Goal: Check status: Check status

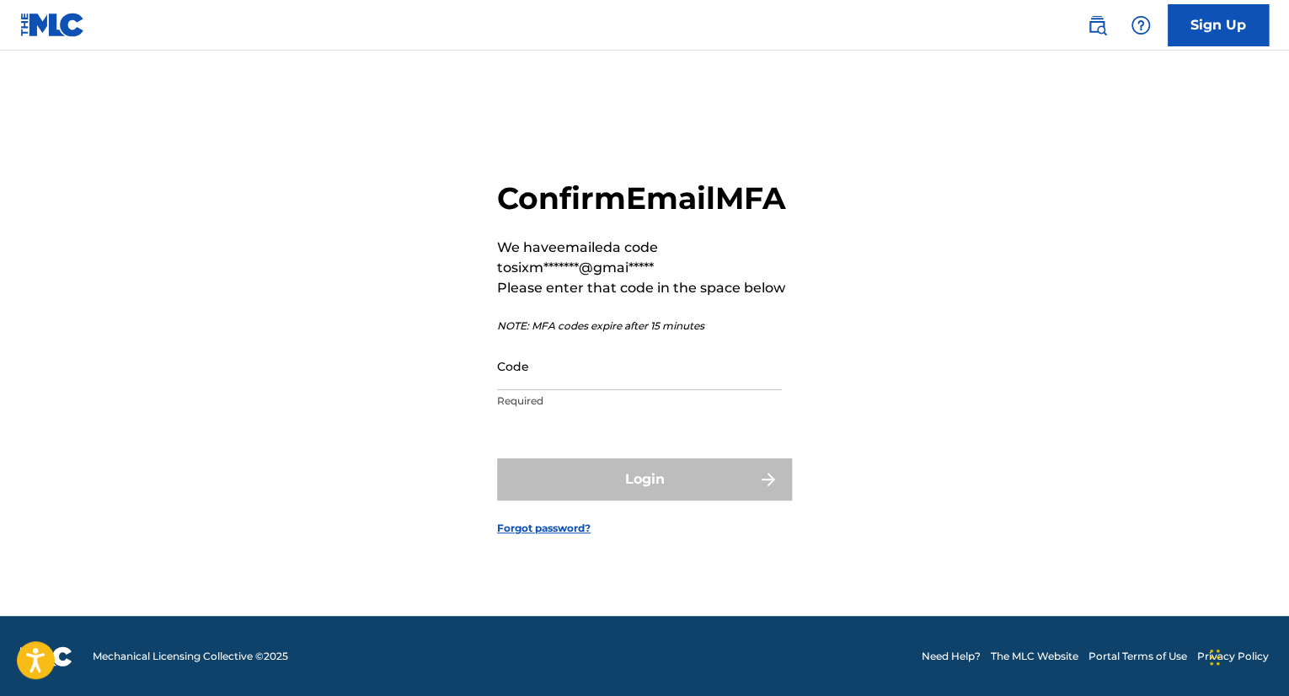
scroll to position [21, 0]
click at [521, 390] on input "Code" at bounding box center [639, 366] width 285 height 48
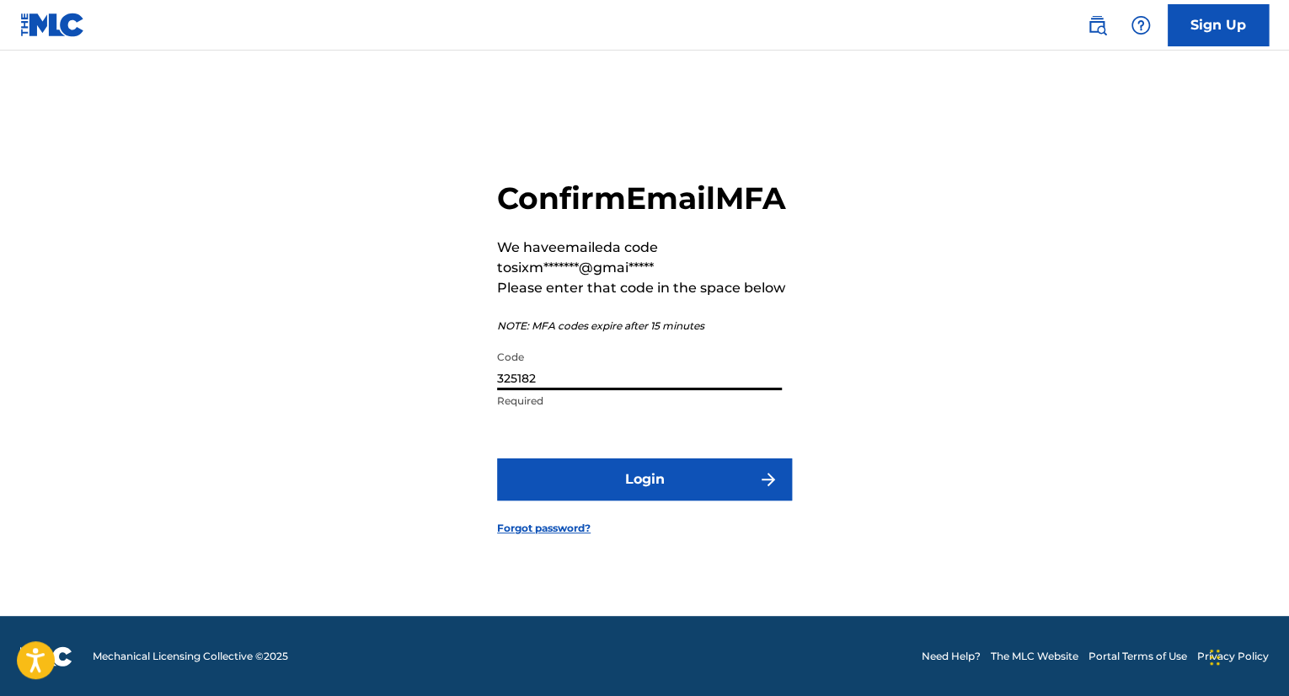
type input "325182"
click at [626, 491] on button "Login" at bounding box center [644, 479] width 295 height 42
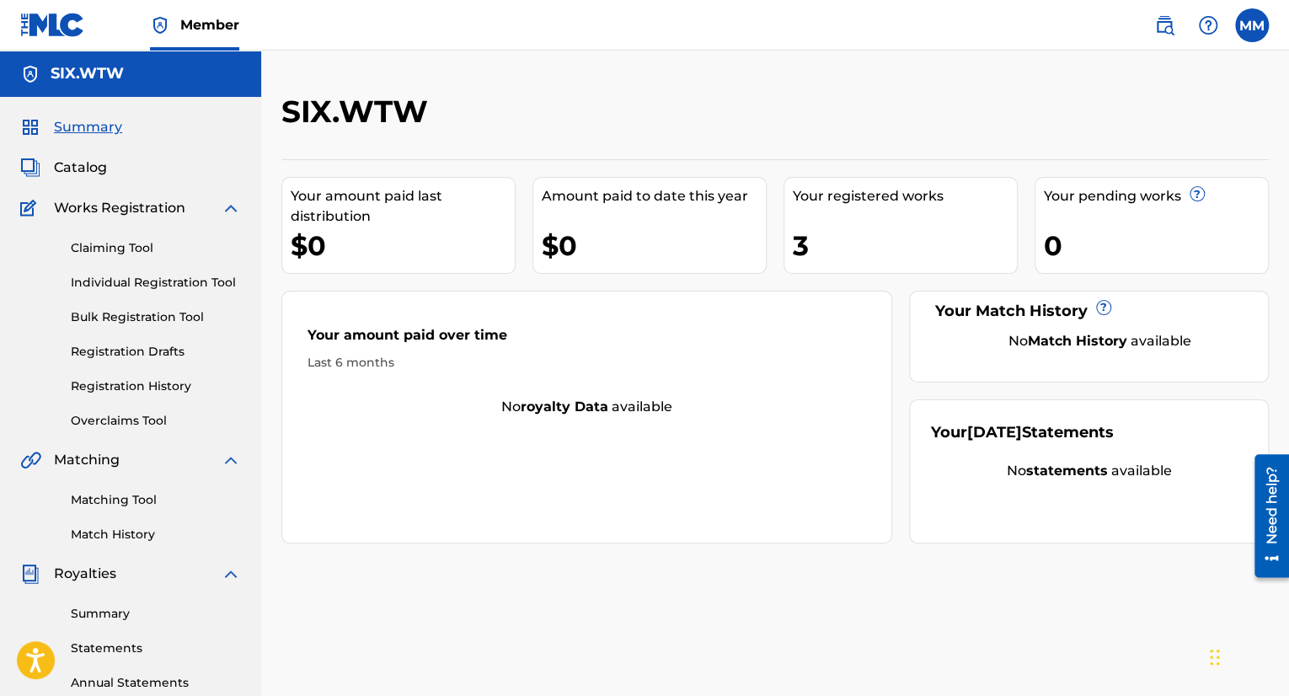
click at [98, 296] on div "Claiming Tool Individual Registration Tool Bulk Registration Tool Registration …" at bounding box center [130, 323] width 221 height 211
click at [99, 290] on link "Individual Registration Tool" at bounding box center [156, 283] width 170 height 18
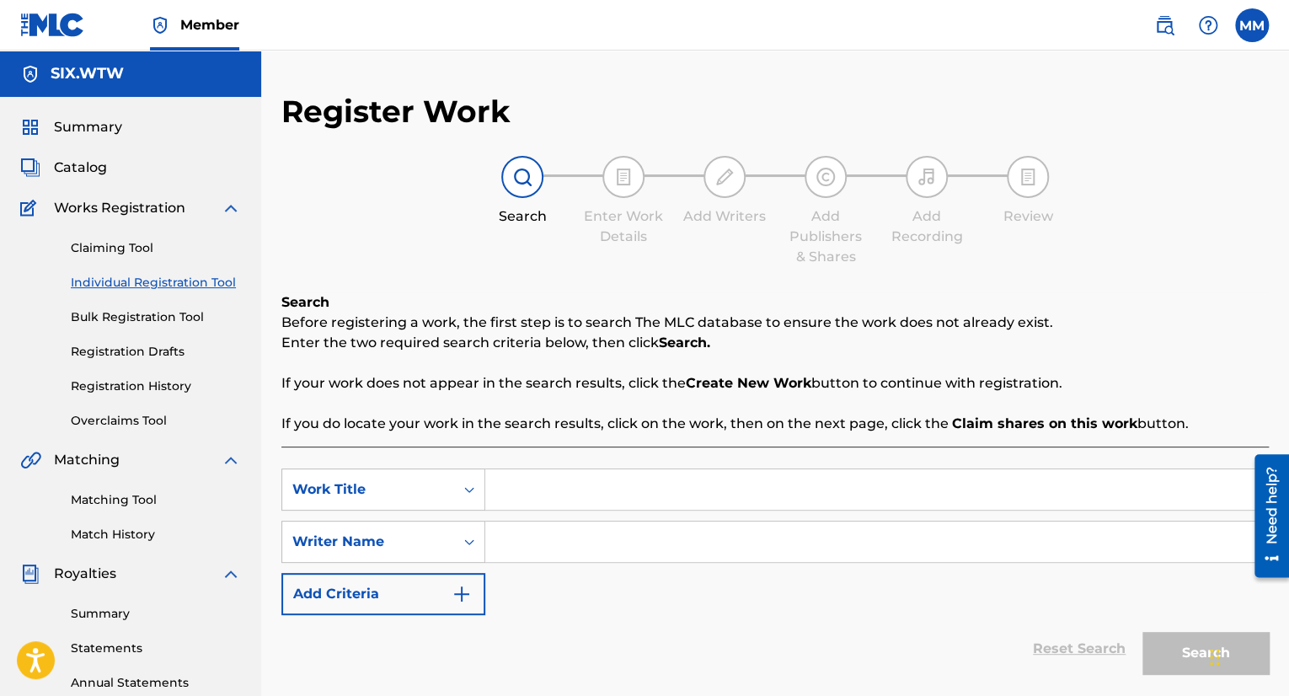
click at [136, 233] on div "Claiming Tool Individual Registration Tool Bulk Registration Tool Registration …" at bounding box center [130, 323] width 221 height 211
click at [136, 237] on div "Claiming Tool Individual Registration Tool Bulk Registration Tool Registration …" at bounding box center [130, 323] width 221 height 211
click at [139, 247] on link "Claiming Tool" at bounding box center [156, 248] width 170 height 18
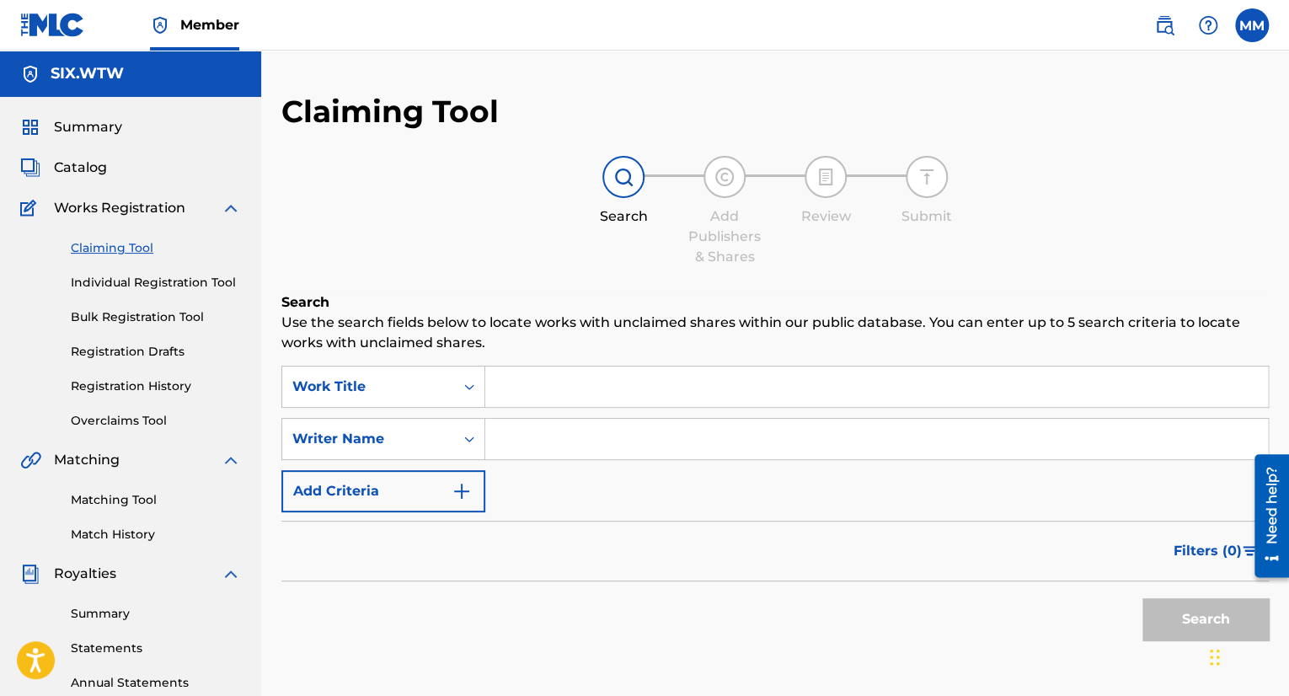
click at [161, 308] on link "Bulk Registration Tool" at bounding box center [156, 317] width 170 height 18
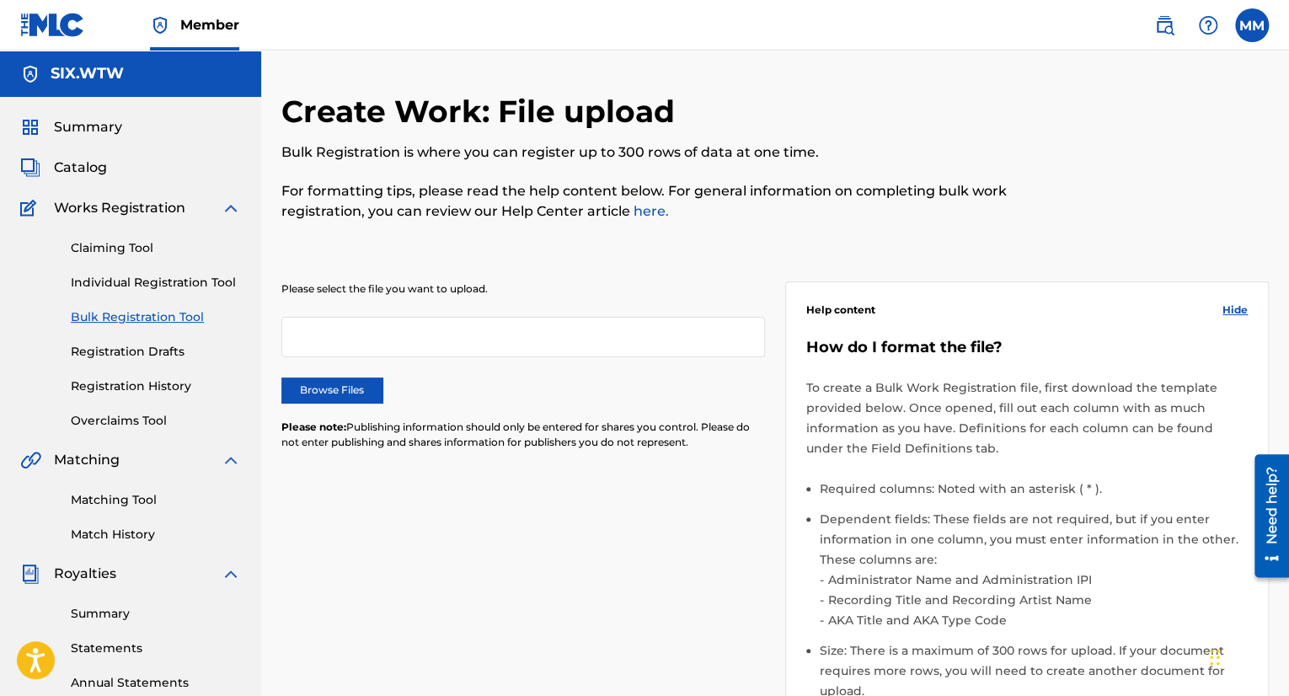
click at [94, 164] on span "Catalog" at bounding box center [80, 168] width 53 height 20
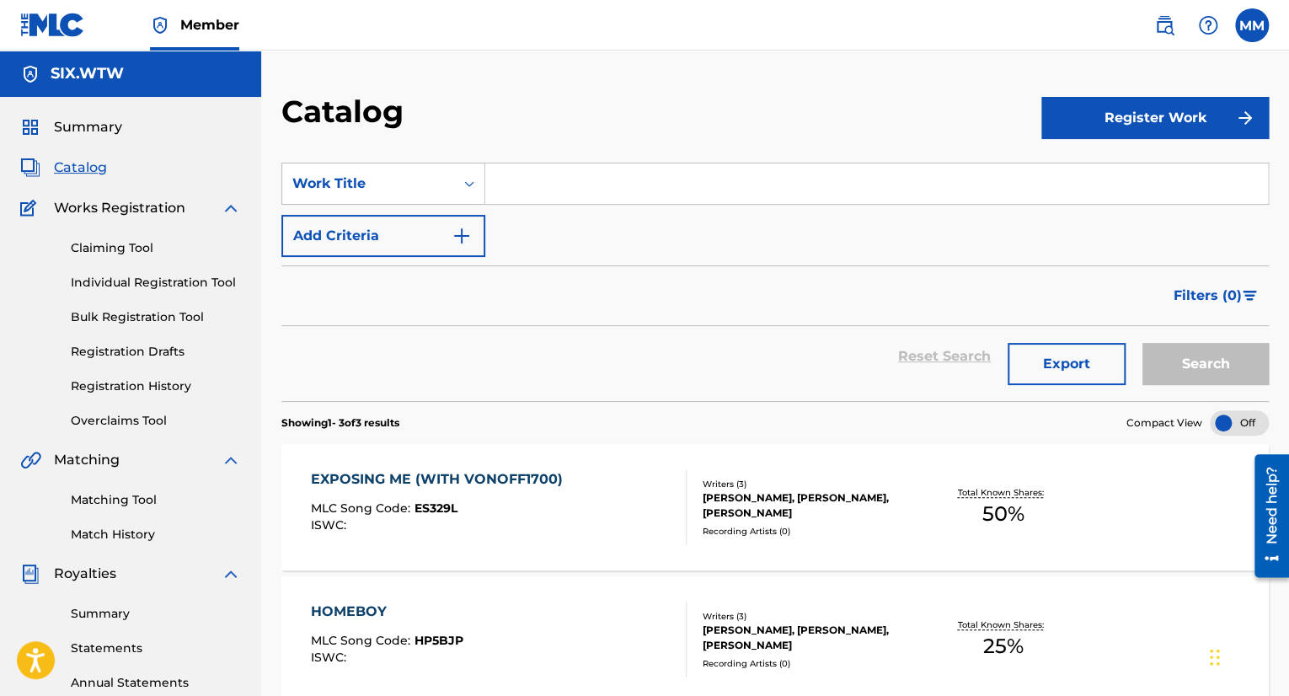
click at [98, 130] on span "Summary" at bounding box center [88, 127] width 68 height 20
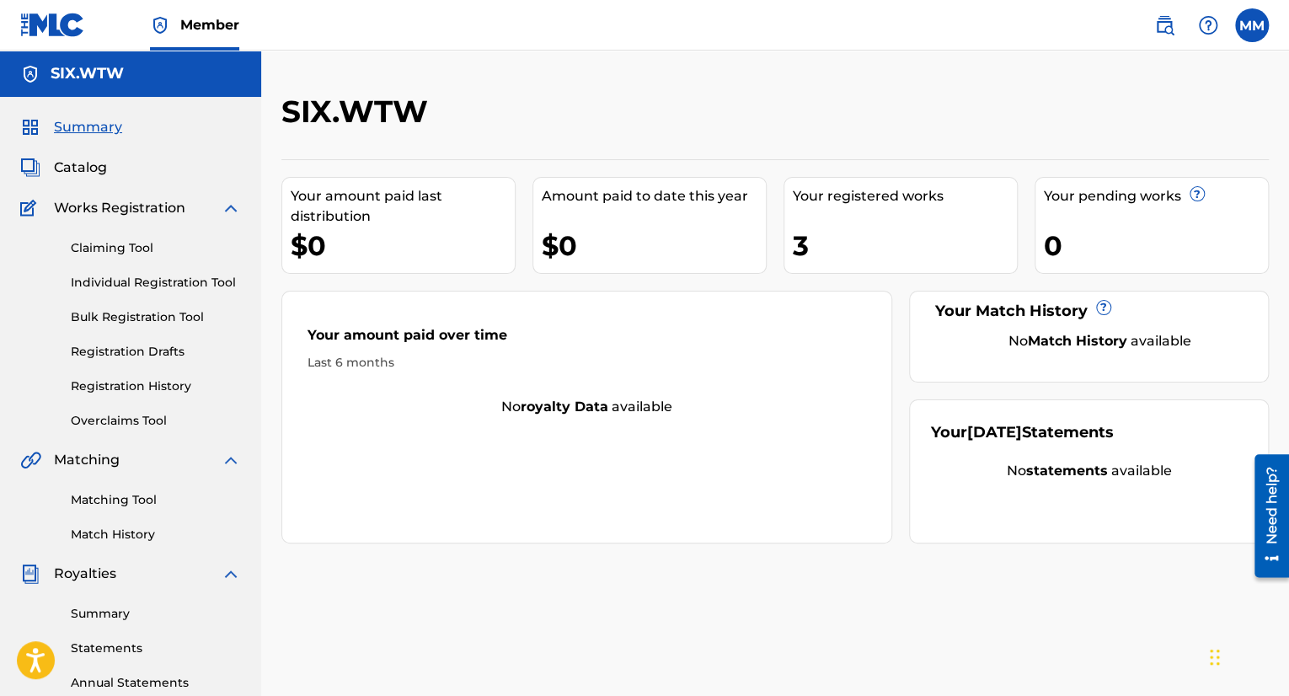
click at [814, 249] on div "3" at bounding box center [905, 246] width 224 height 38
click at [793, 243] on div "3" at bounding box center [905, 246] width 224 height 38
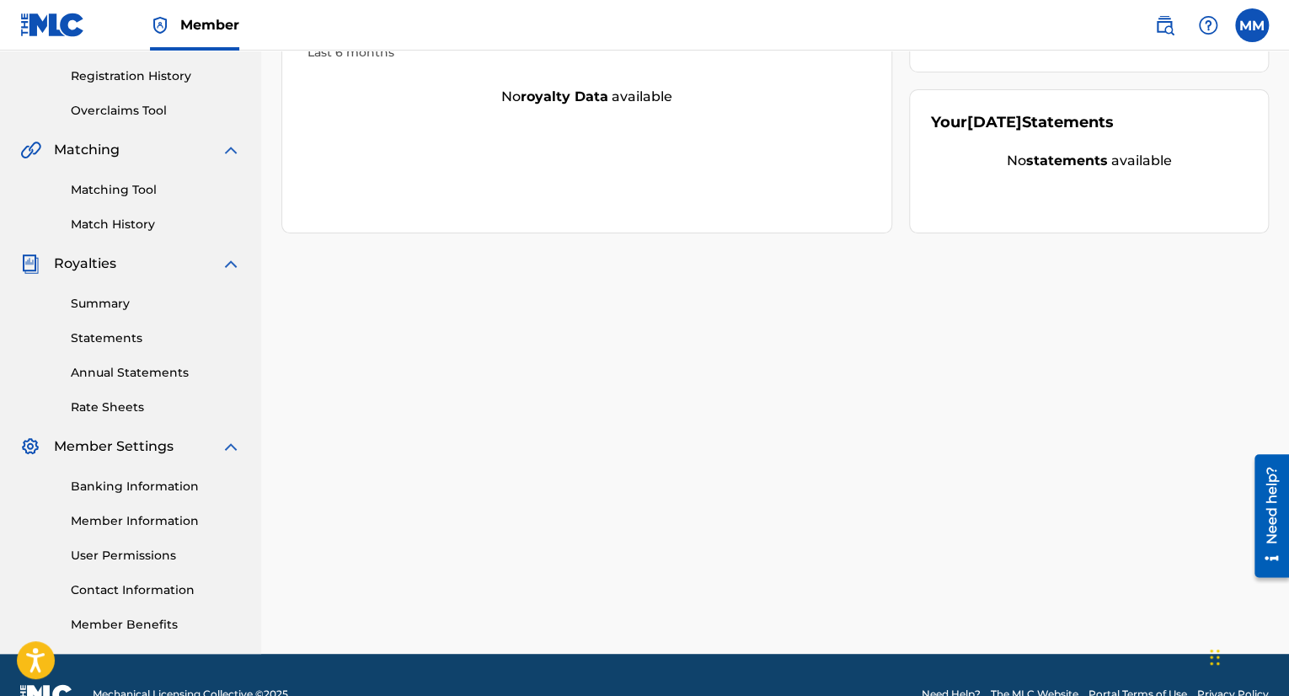
scroll to position [349, 0]
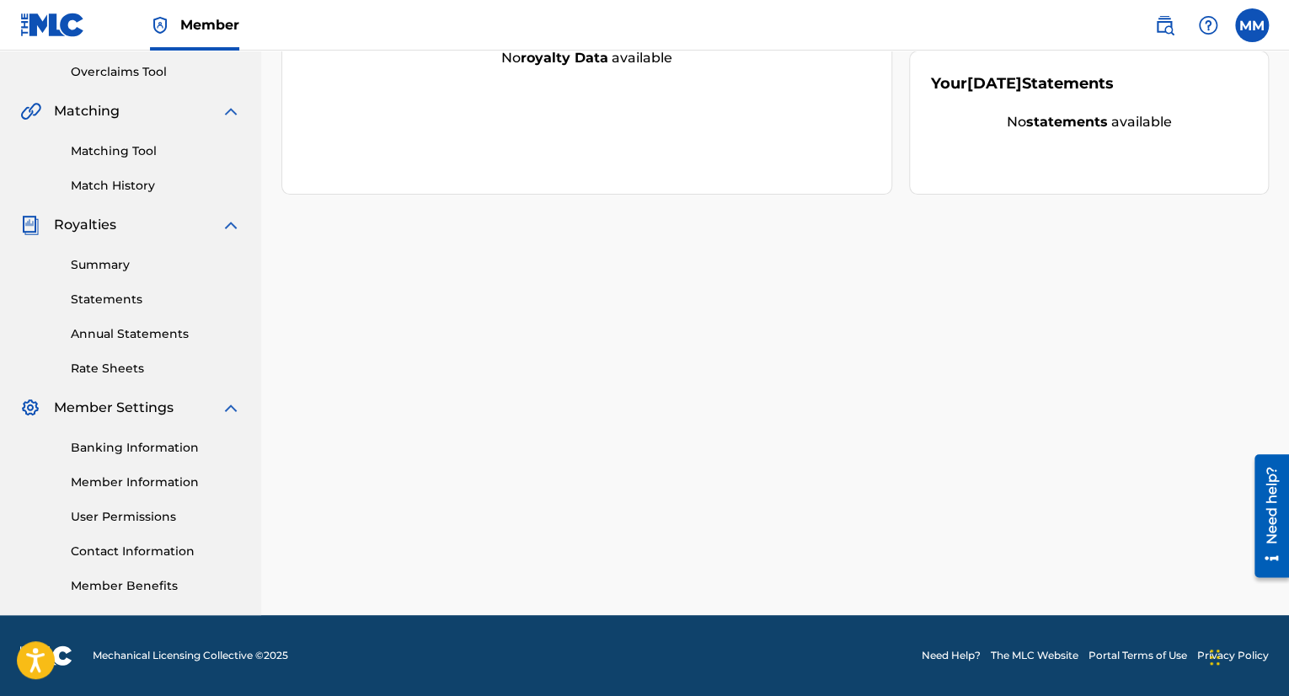
click at [81, 289] on div "Summary Statements Annual Statements Rate Sheets" at bounding box center [130, 306] width 221 height 142
click at [84, 294] on link "Statements" at bounding box center [156, 300] width 170 height 18
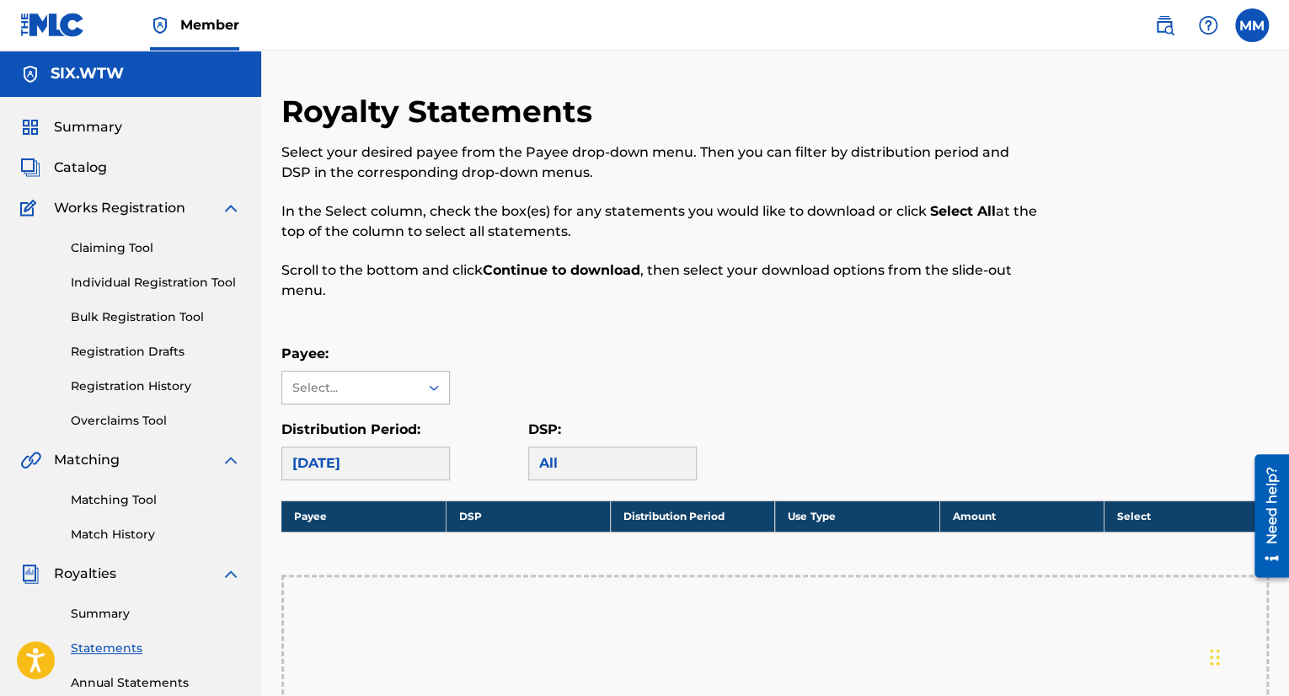
click at [329, 382] on div "Select..." at bounding box center [349, 388] width 115 height 18
click at [345, 428] on div "No options" at bounding box center [365, 421] width 167 height 34
click at [689, 358] on div "Payee: Use Up and Down to choose options, press Enter to select the currently f…" at bounding box center [774, 374] width 987 height 61
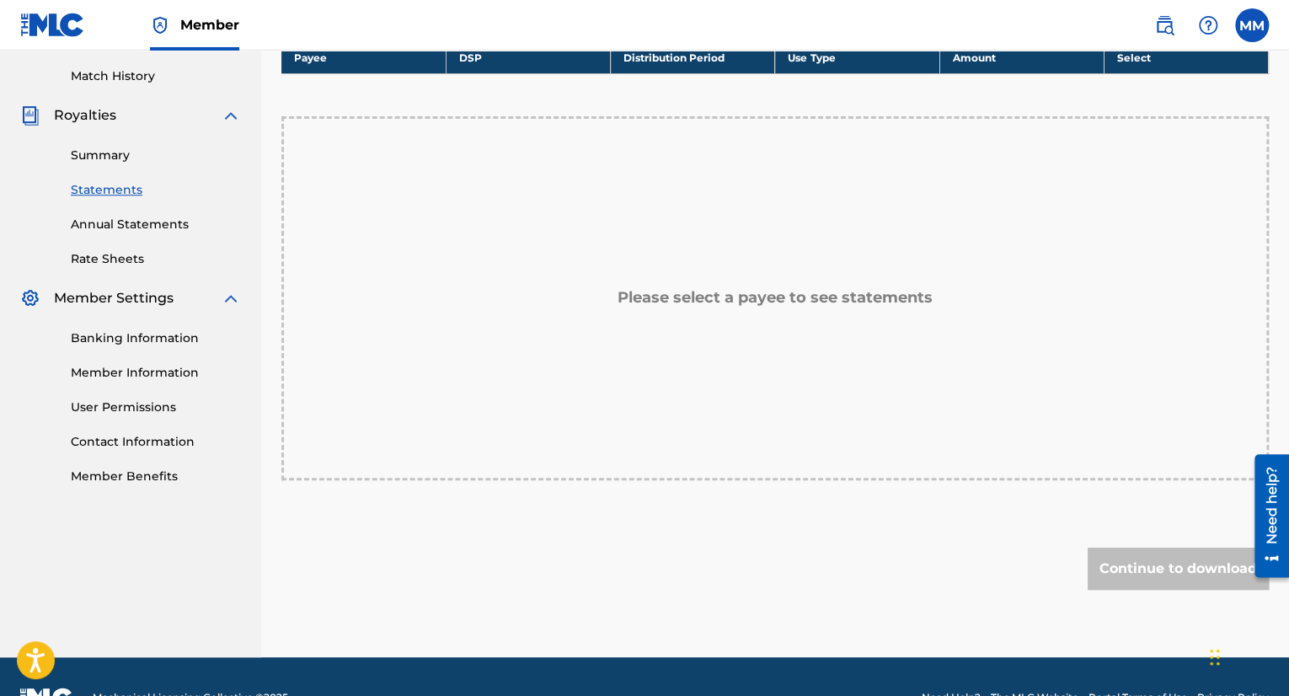
scroll to position [458, 0]
click at [165, 328] on div "Banking Information Member Information User Permissions Contact Information Mem…" at bounding box center [130, 396] width 221 height 177
click at [168, 361] on div "Banking Information Member Information User Permissions Contact Information Mem…" at bounding box center [130, 396] width 221 height 177
click at [179, 371] on link "Member Information" at bounding box center [156, 373] width 170 height 18
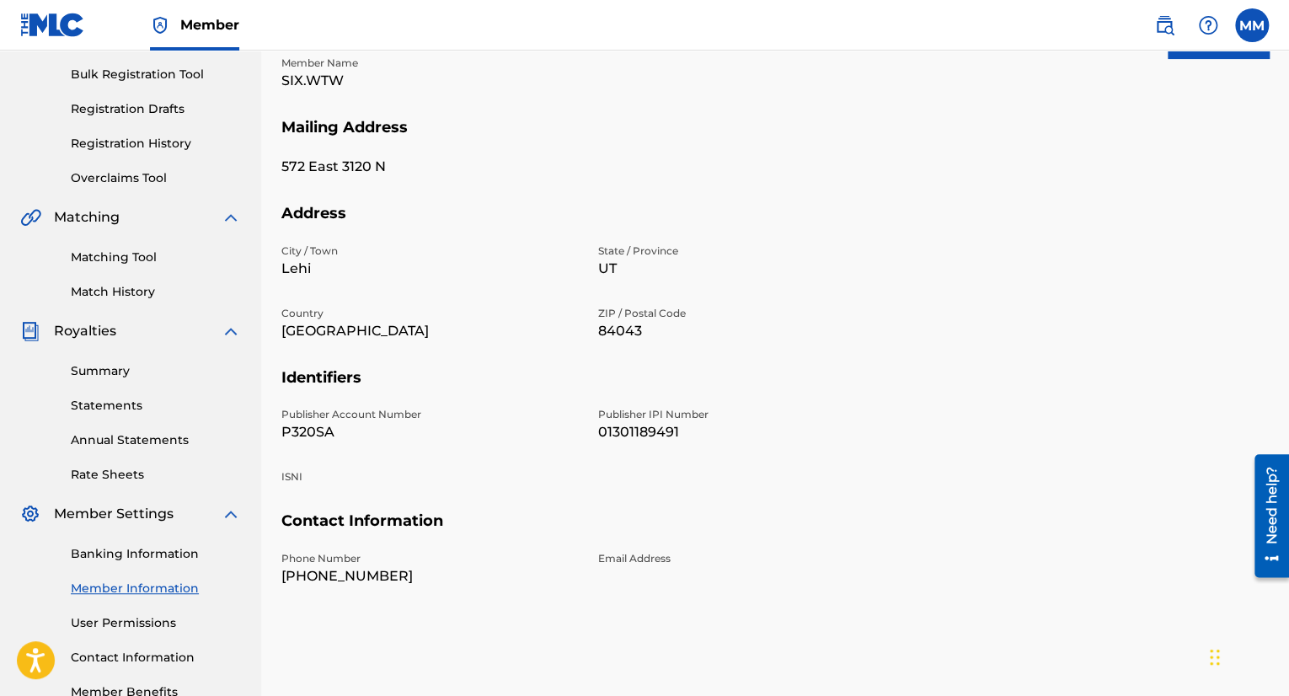
scroll to position [349, 0]
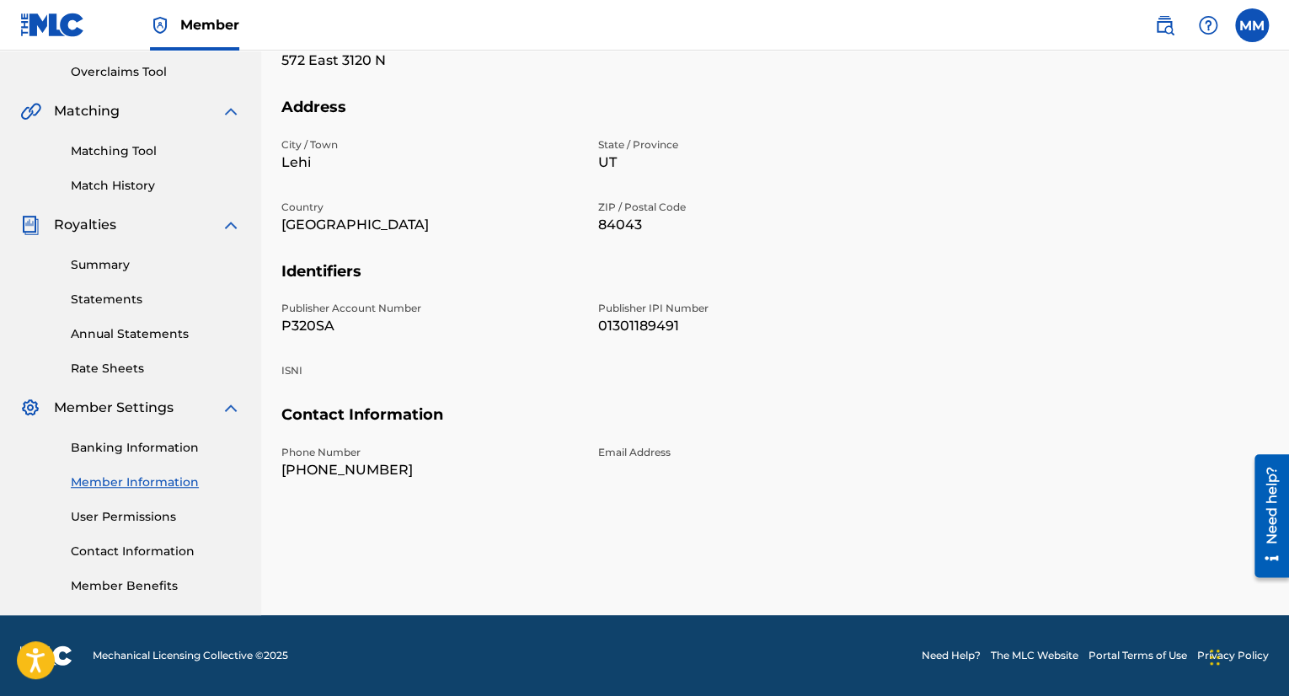
click at [118, 442] on link "Banking Information" at bounding box center [156, 448] width 170 height 18
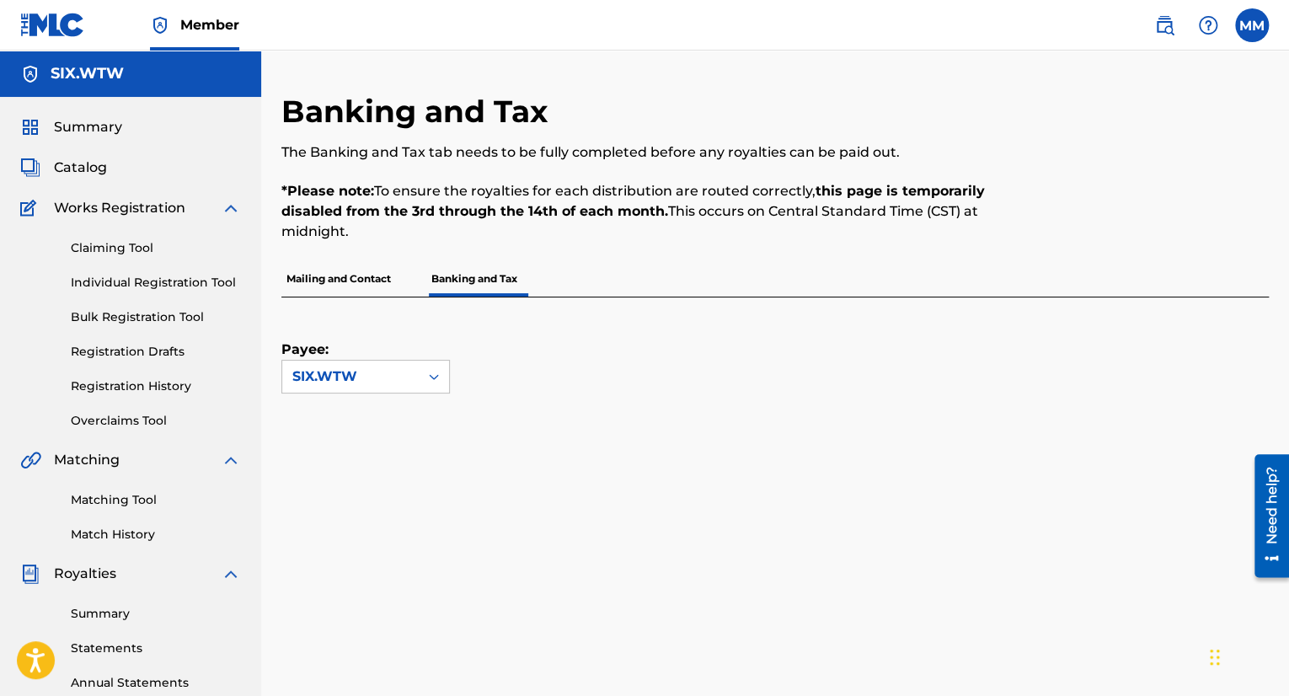
click at [391, 343] on div "Payee: SIX.WTW" at bounding box center [365, 345] width 168 height 96
click at [382, 394] on div "Payee: SIX.WTW" at bounding box center [774, 376] width 987 height 158
click at [385, 349] on div "Payee: SIX.WTW" at bounding box center [365, 345] width 168 height 96
click at [384, 388] on div "SIX.WTW" at bounding box center [350, 377] width 136 height 32
click at [384, 384] on div "SIX.WTW" at bounding box center [350, 376] width 116 height 20
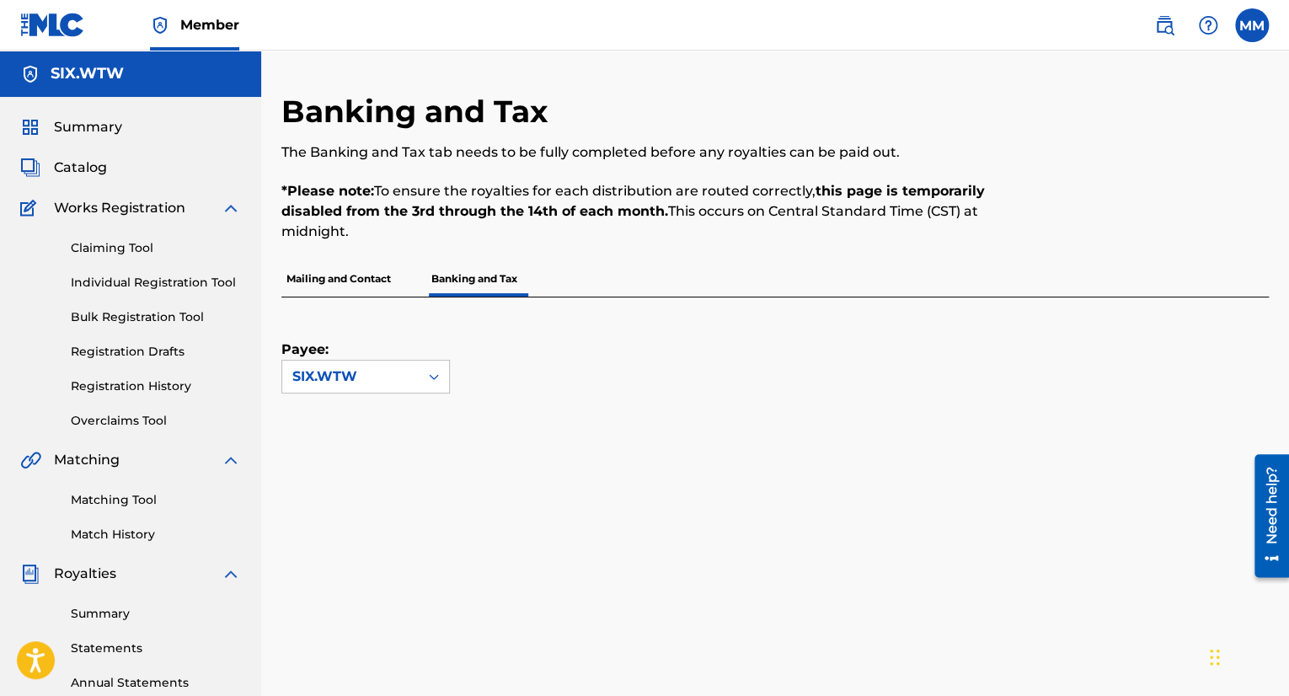
click at [370, 256] on div "Banking and Tax The Banking and Tax tab needs to be fully completed before any …" at bounding box center [661, 177] width 760 height 168
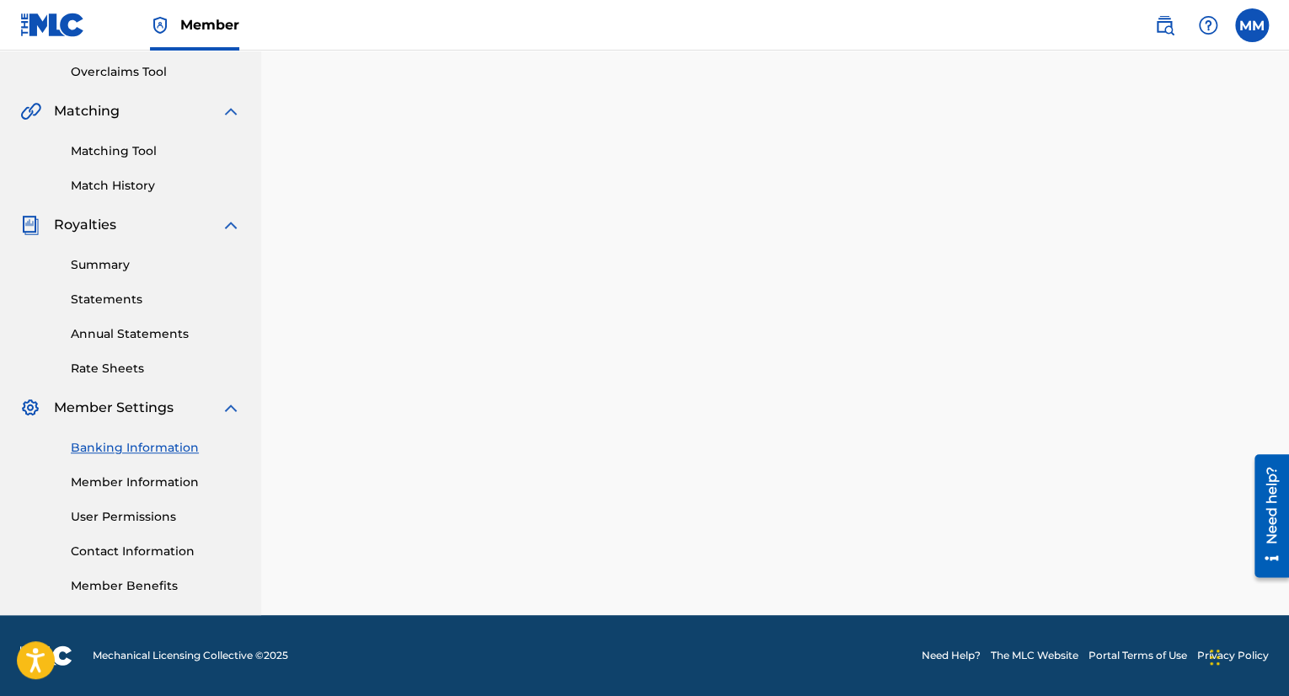
scroll to position [349, 0]
click at [132, 273] on link "Summary" at bounding box center [156, 265] width 170 height 18
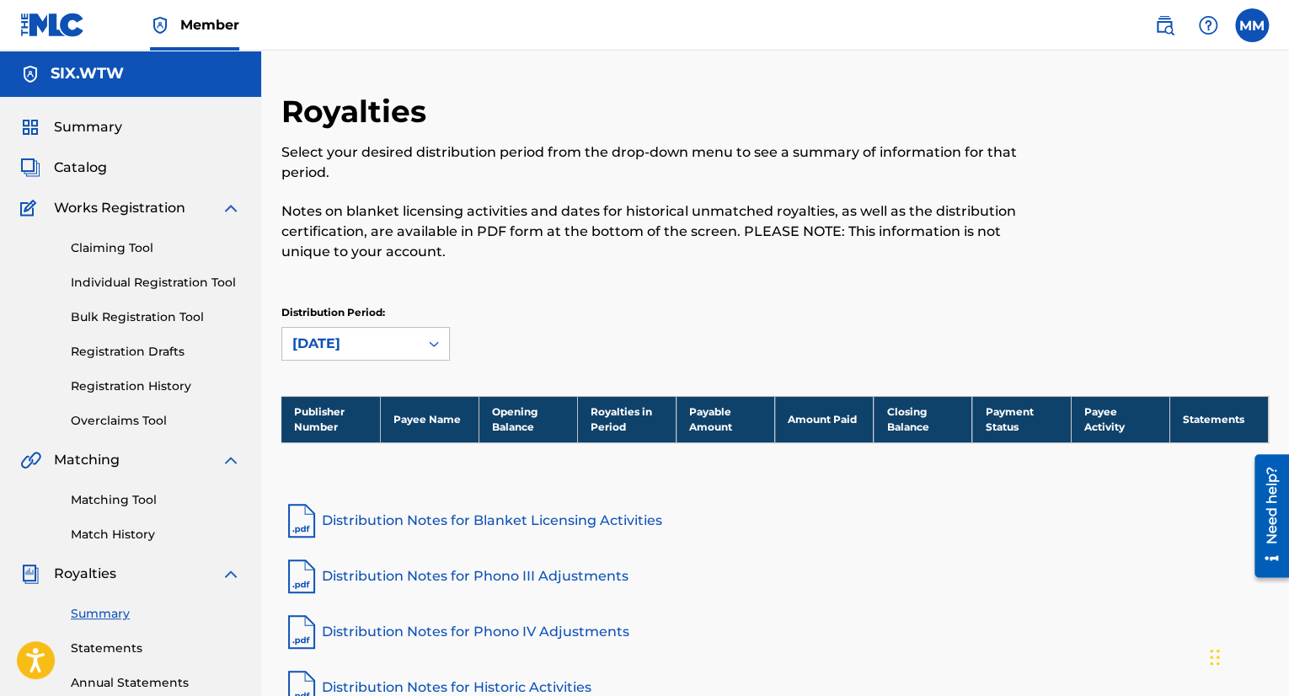
click at [81, 230] on div "Claiming Tool Individual Registration Tool Bulk Registration Tool Registration …" at bounding box center [130, 323] width 221 height 211
click at [92, 239] on link "Claiming Tool" at bounding box center [156, 248] width 170 height 18
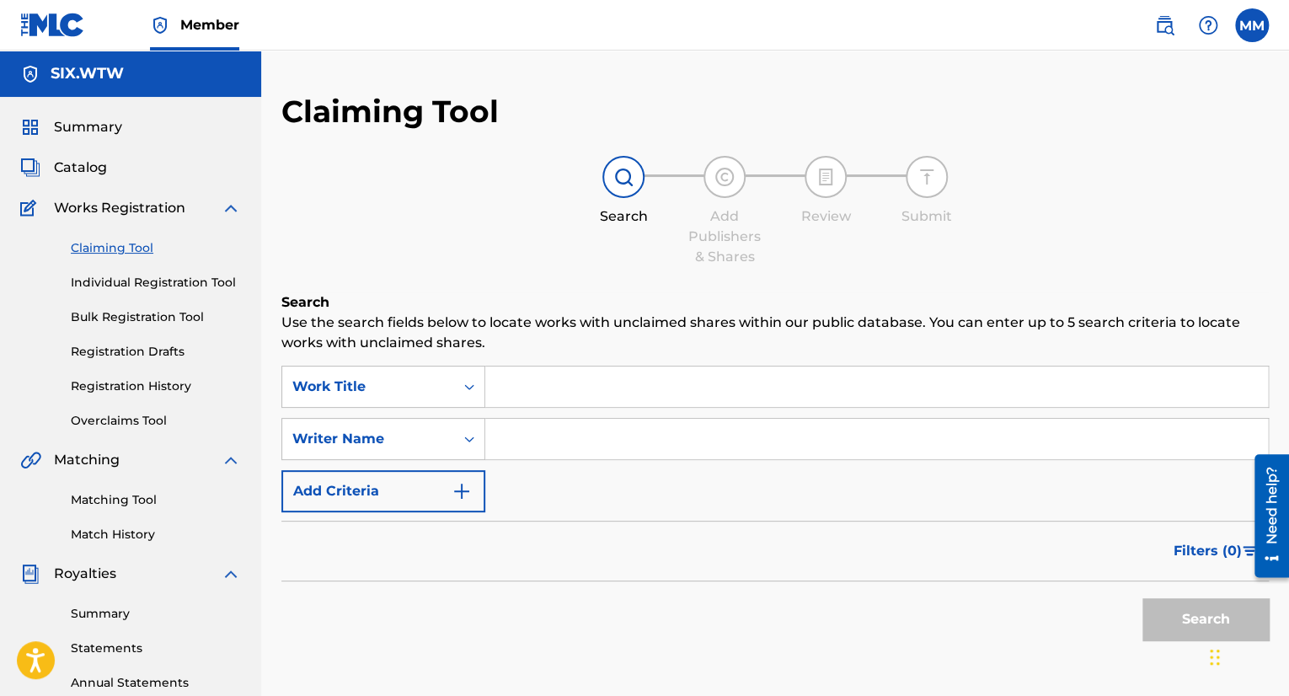
click at [150, 294] on div "Claiming Tool Individual Registration Tool Bulk Registration Tool Registration …" at bounding box center [130, 323] width 221 height 211
click at [136, 385] on link "Registration History" at bounding box center [156, 386] width 170 height 18
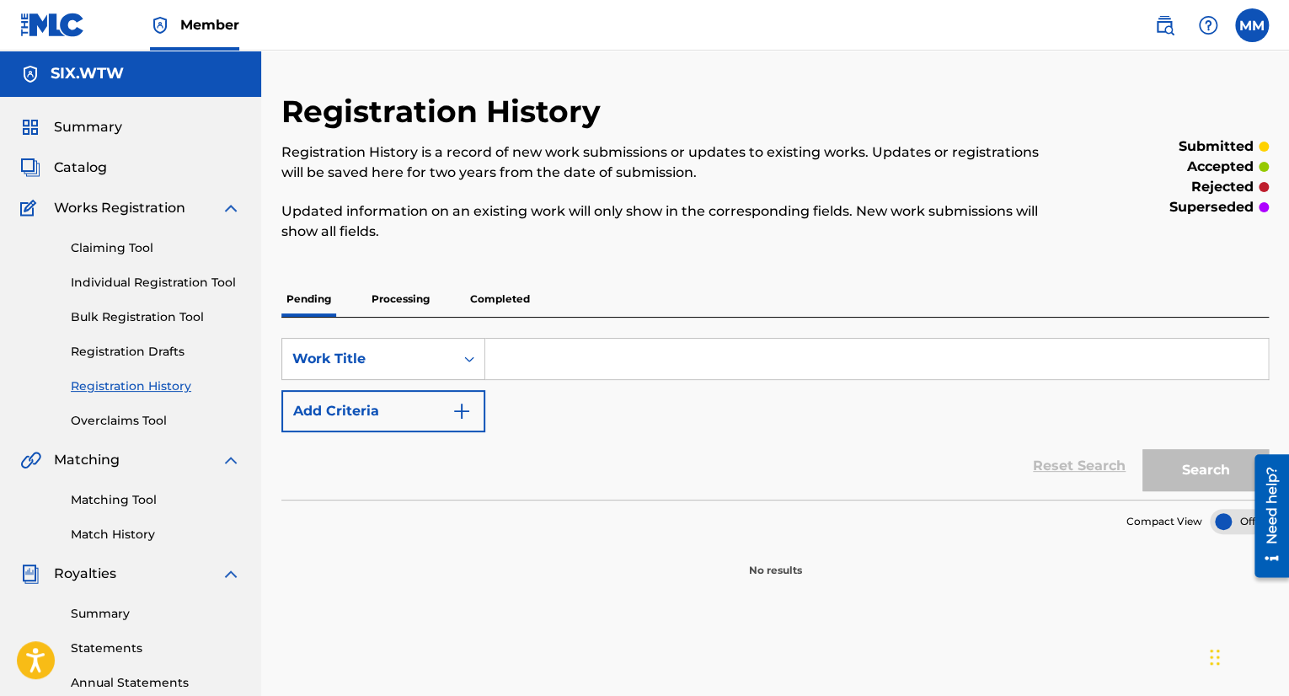
scroll to position [116, 0]
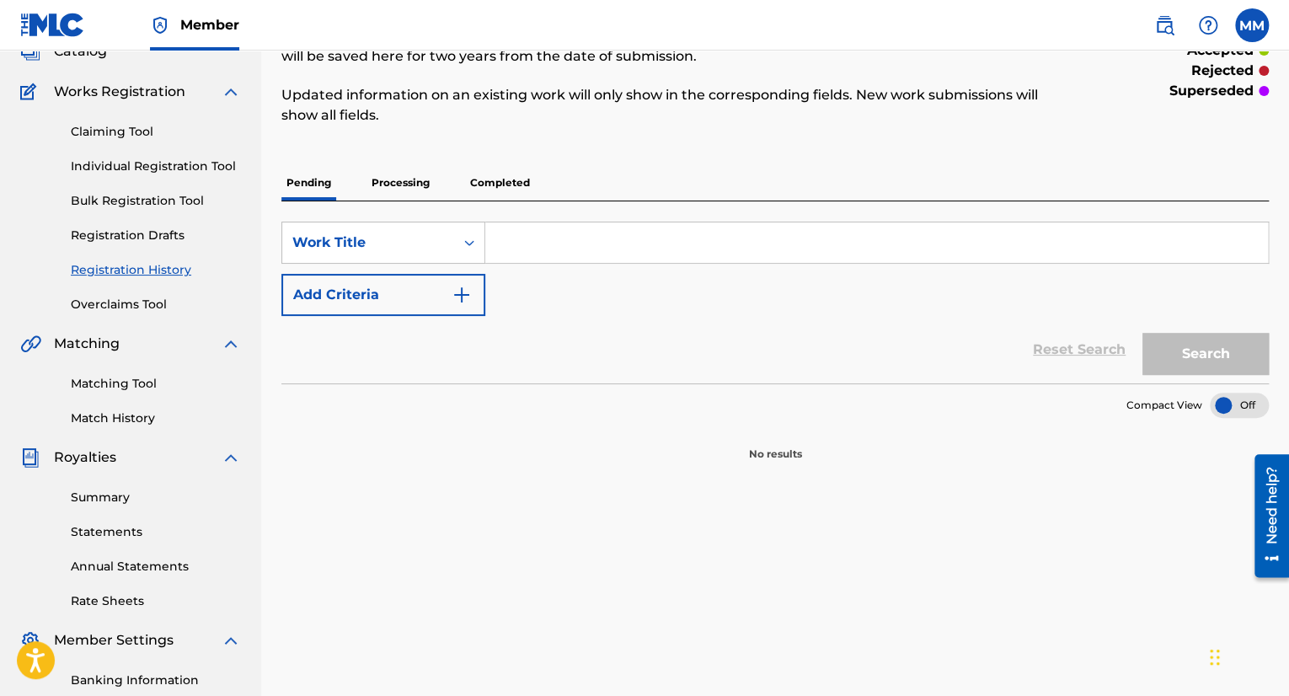
click at [488, 176] on p "Completed" at bounding box center [500, 182] width 70 height 35
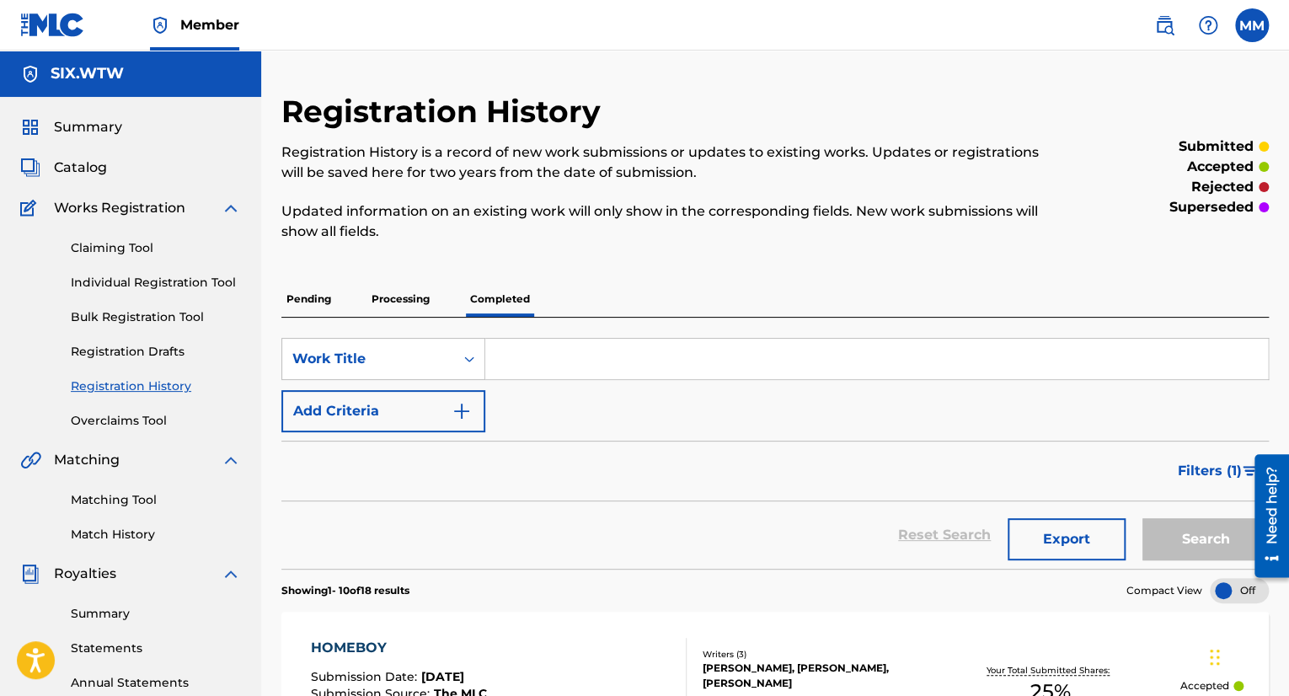
click at [398, 304] on p "Processing" at bounding box center [400, 298] width 68 height 35
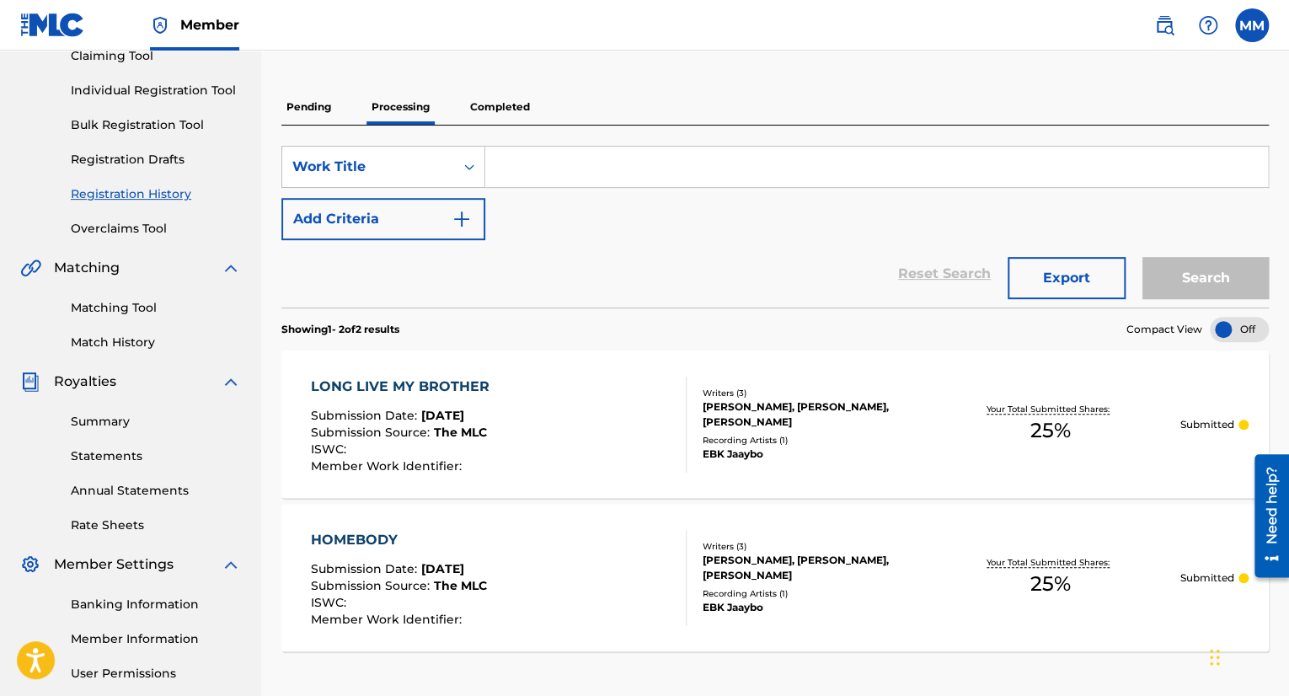
scroll to position [123, 0]
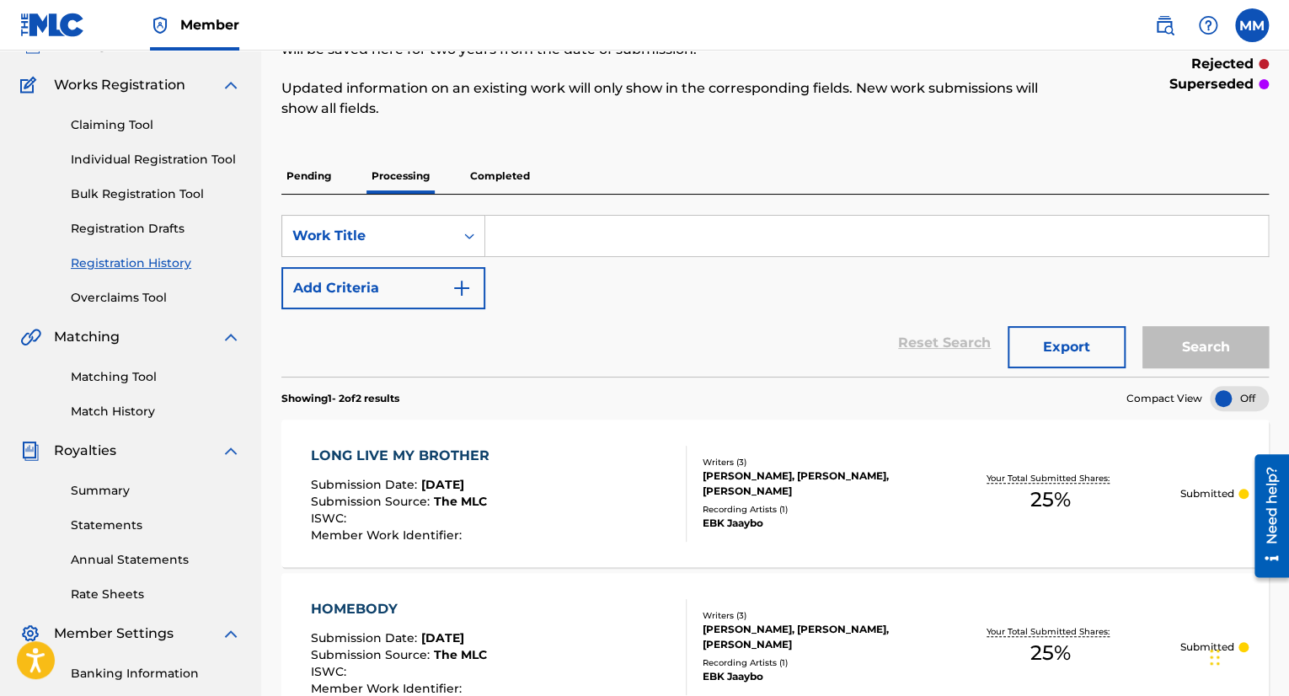
click at [516, 173] on p "Completed" at bounding box center [500, 175] width 70 height 35
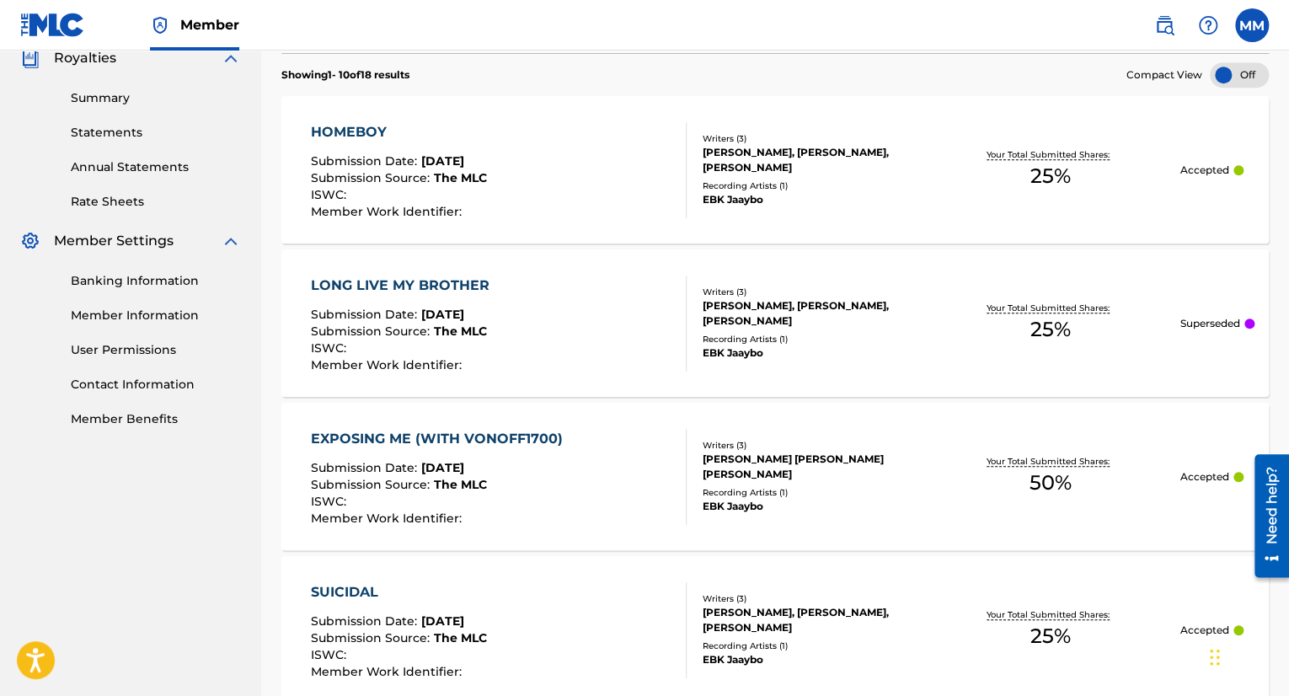
scroll to position [516, 0]
click at [1237, 329] on div "LONG LIVE MY BROTHER Submission Date : [DATE] Submission Source : The MLC ISWC …" at bounding box center [774, 322] width 987 height 147
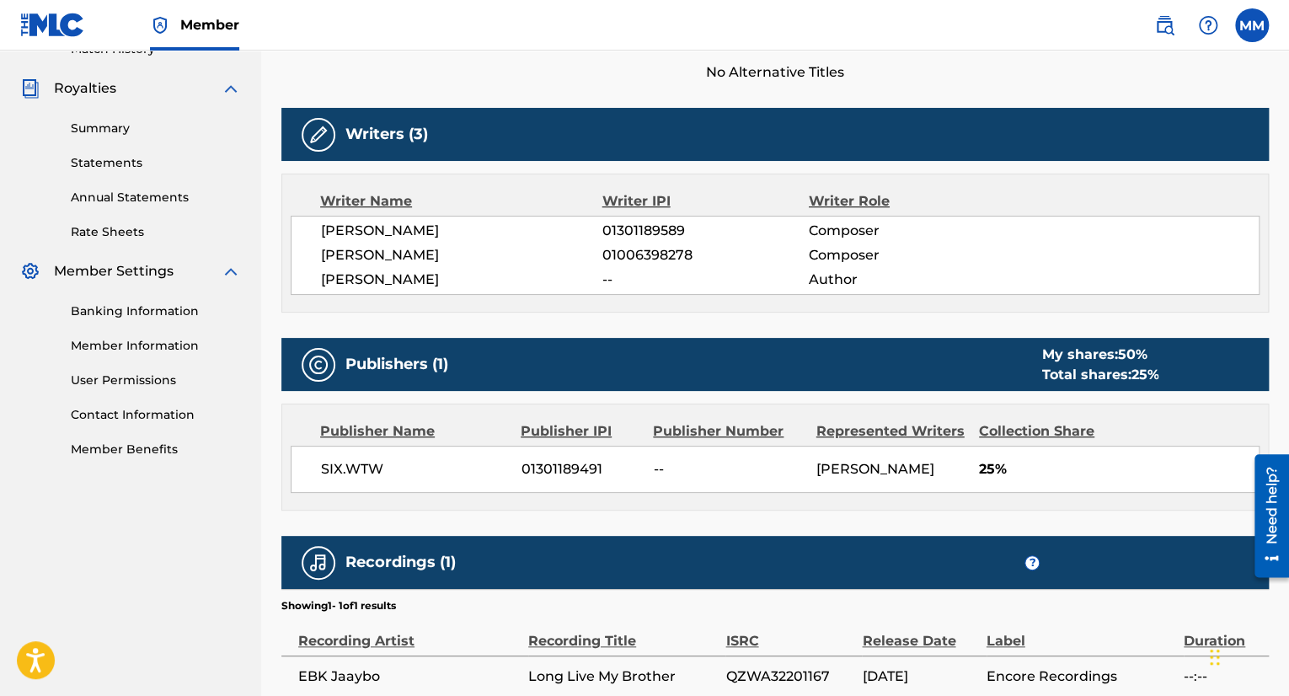
scroll to position [490, 0]
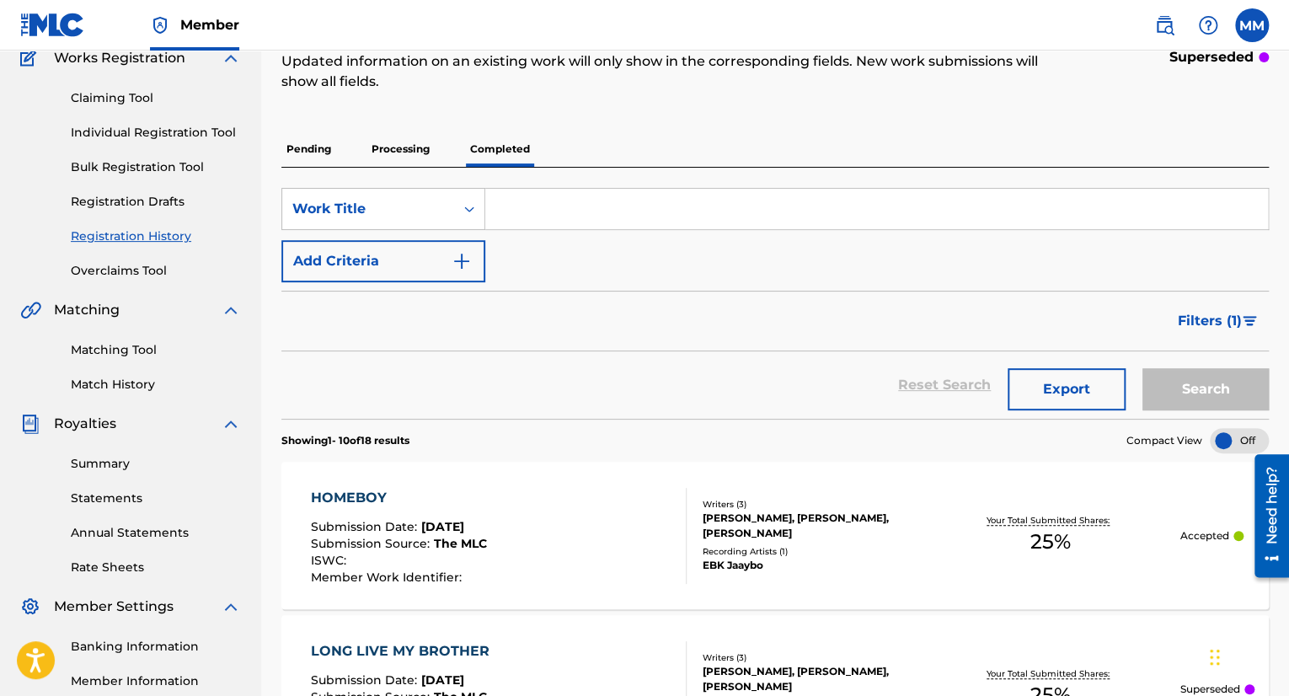
scroll to position [158, 0]
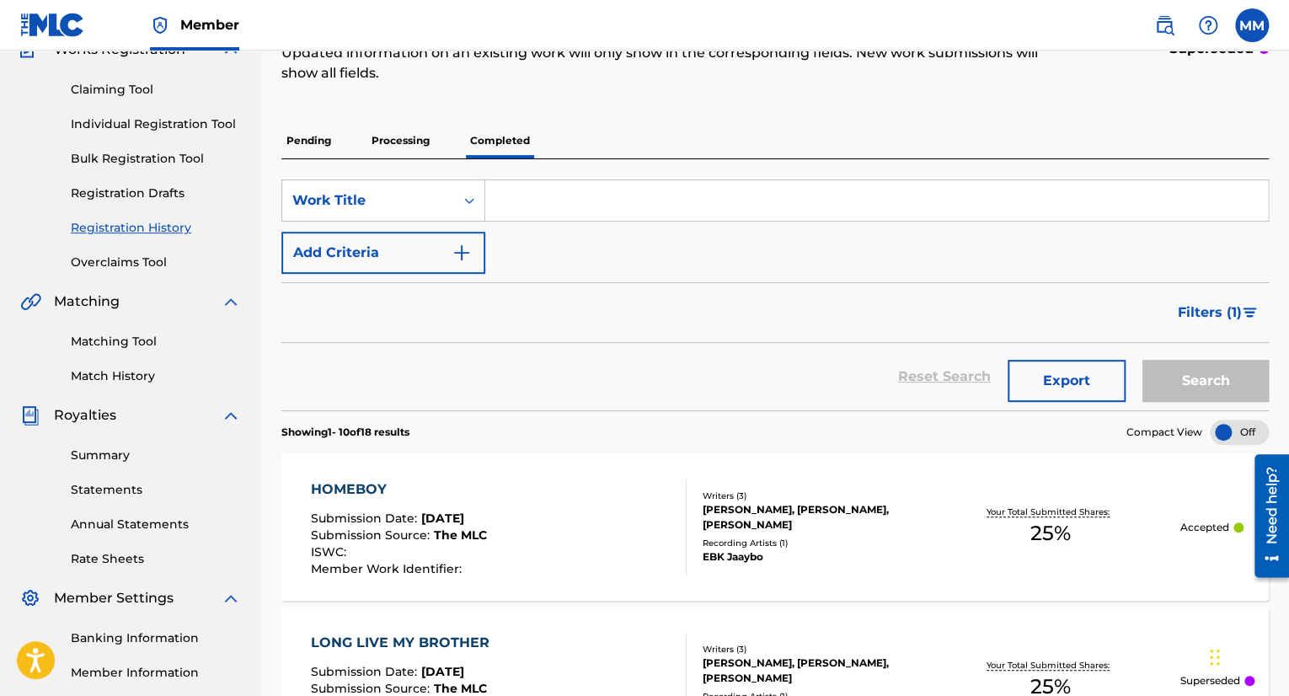
click at [776, 479] on div "HOMEBOY Submission Date : [DATE] Submission Source : The MLC ISWC : Member Work…" at bounding box center [774, 526] width 987 height 147
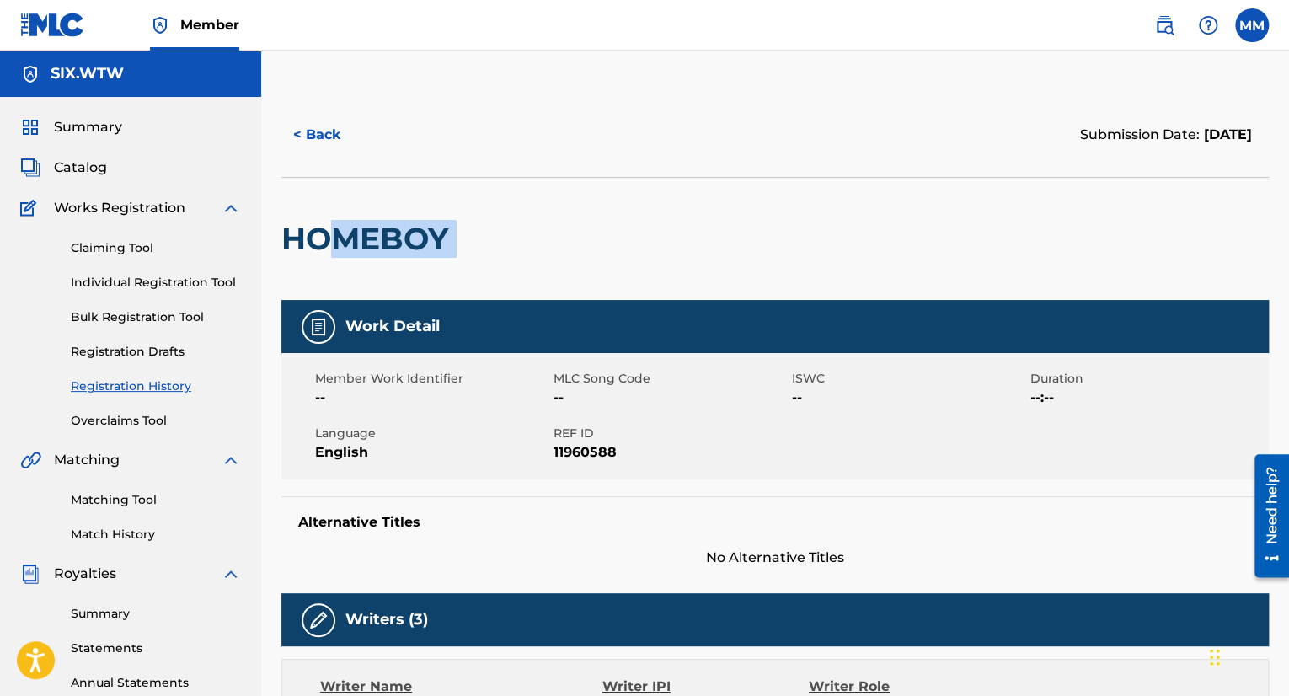
drag, startPoint x: 377, startPoint y: 230, endPoint x: 516, endPoint y: 222, distance: 138.4
click at [516, 222] on div "HOMEBOY" at bounding box center [774, 238] width 987 height 123
click at [514, 223] on div at bounding box center [570, 239] width 227 height 122
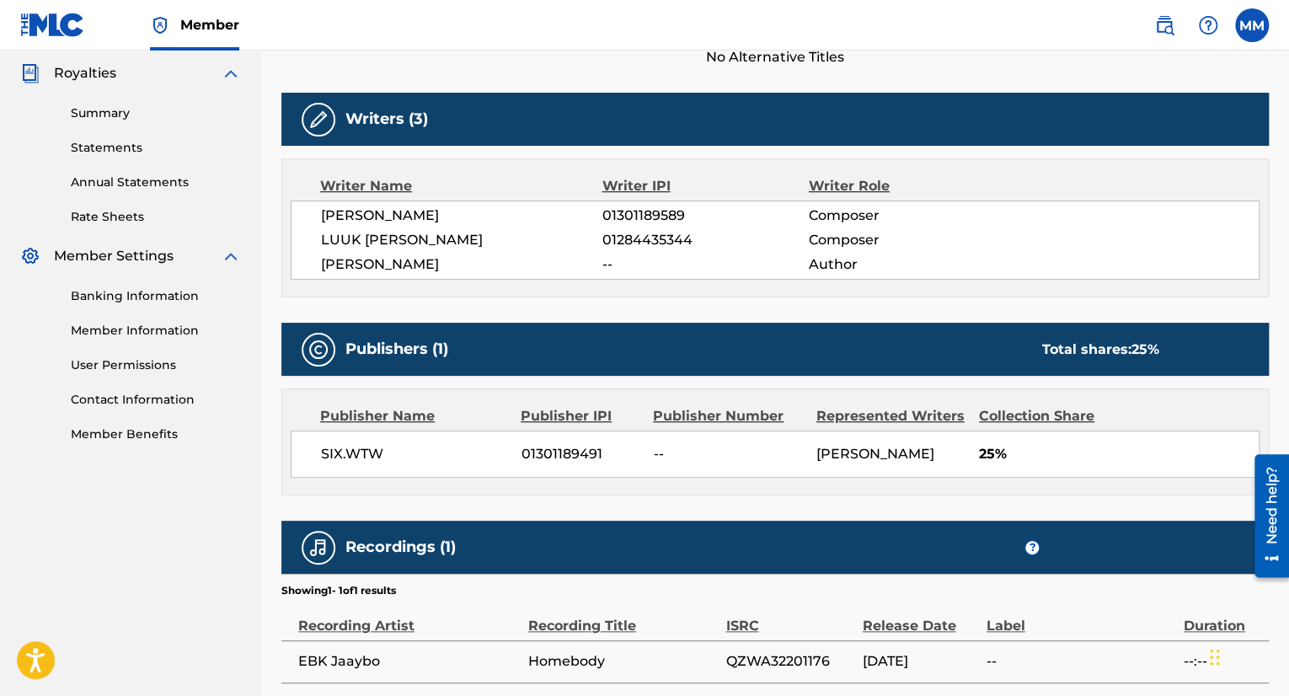
scroll to position [633, 0]
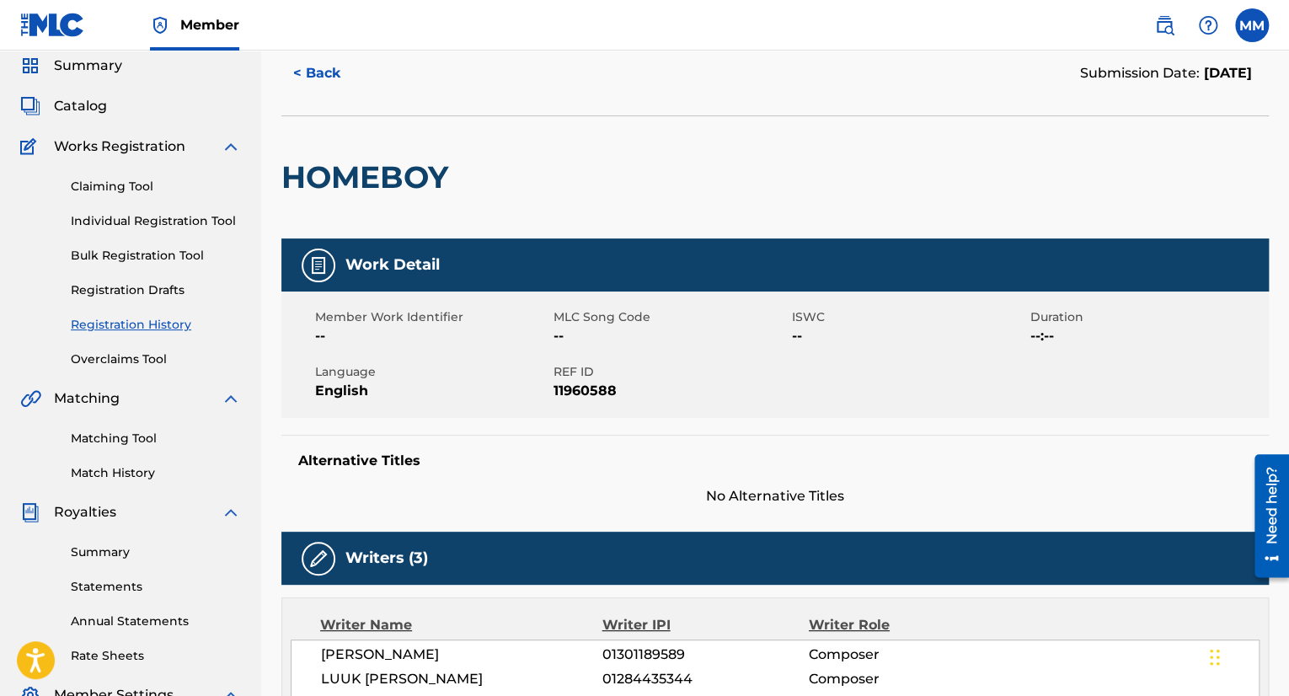
click at [315, 88] on button "< Back" at bounding box center [331, 73] width 101 height 42
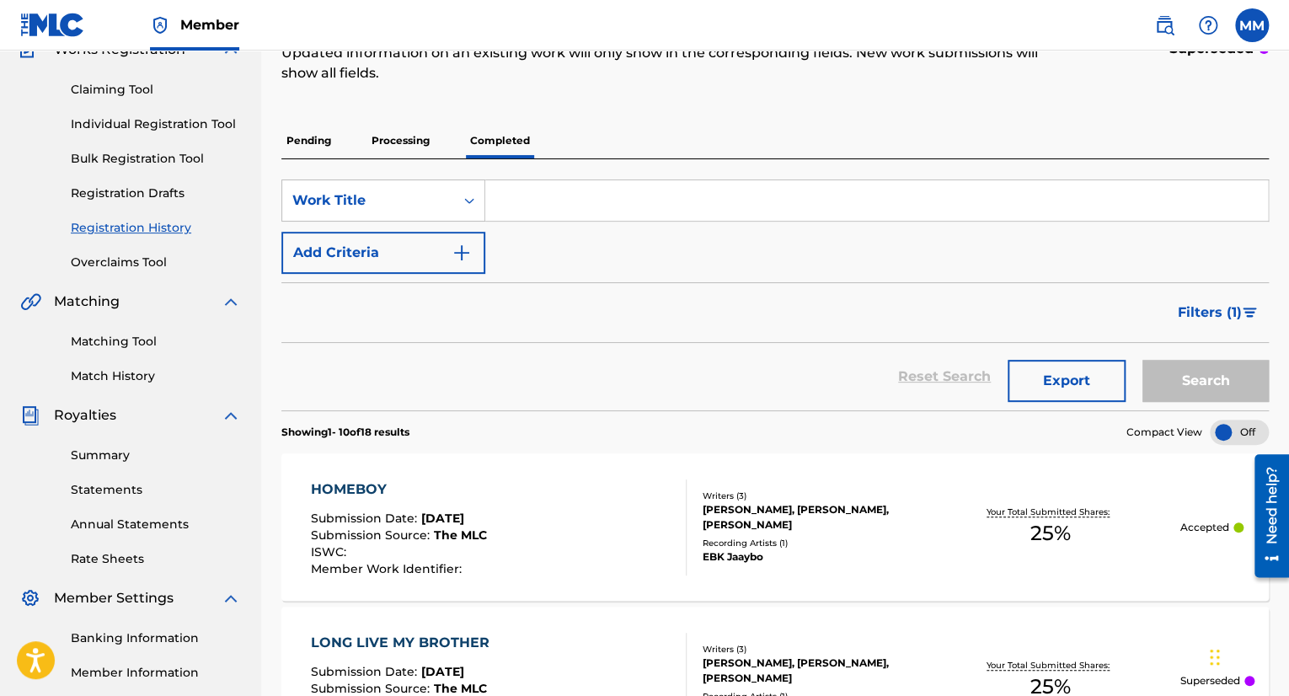
click at [286, 132] on p "Pending" at bounding box center [308, 140] width 55 height 35
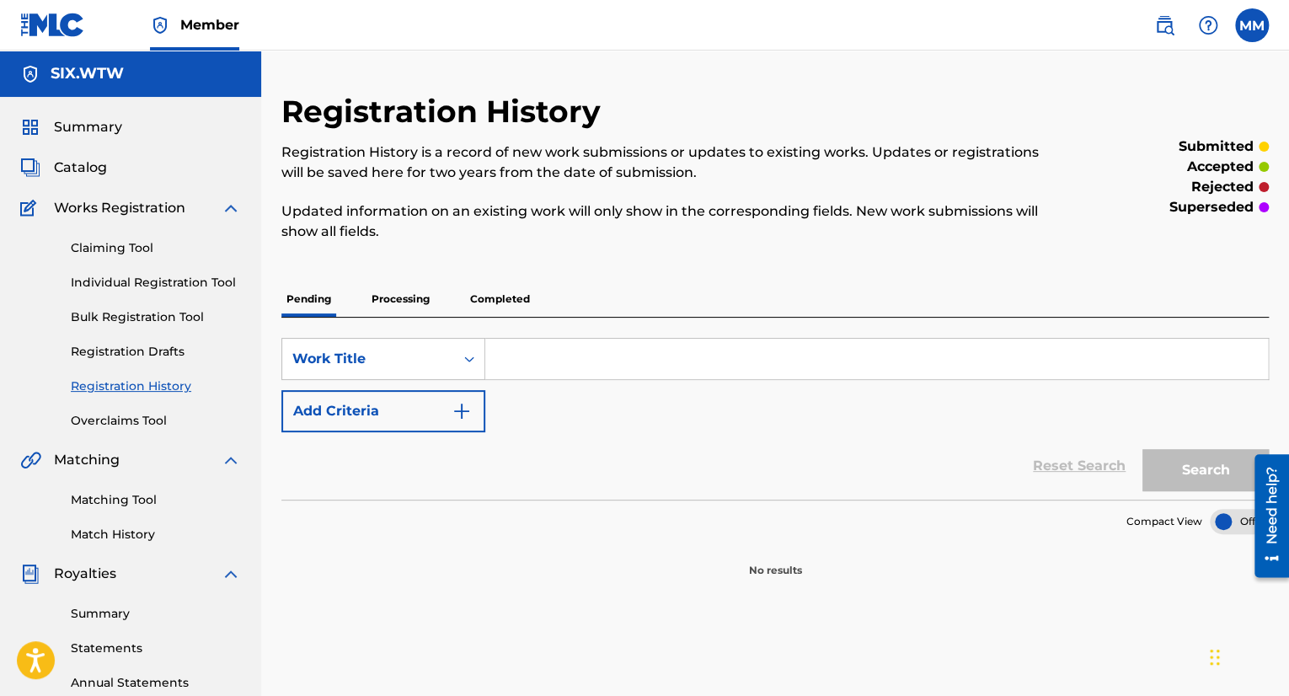
click at [394, 299] on p "Processing" at bounding box center [400, 298] width 68 height 35
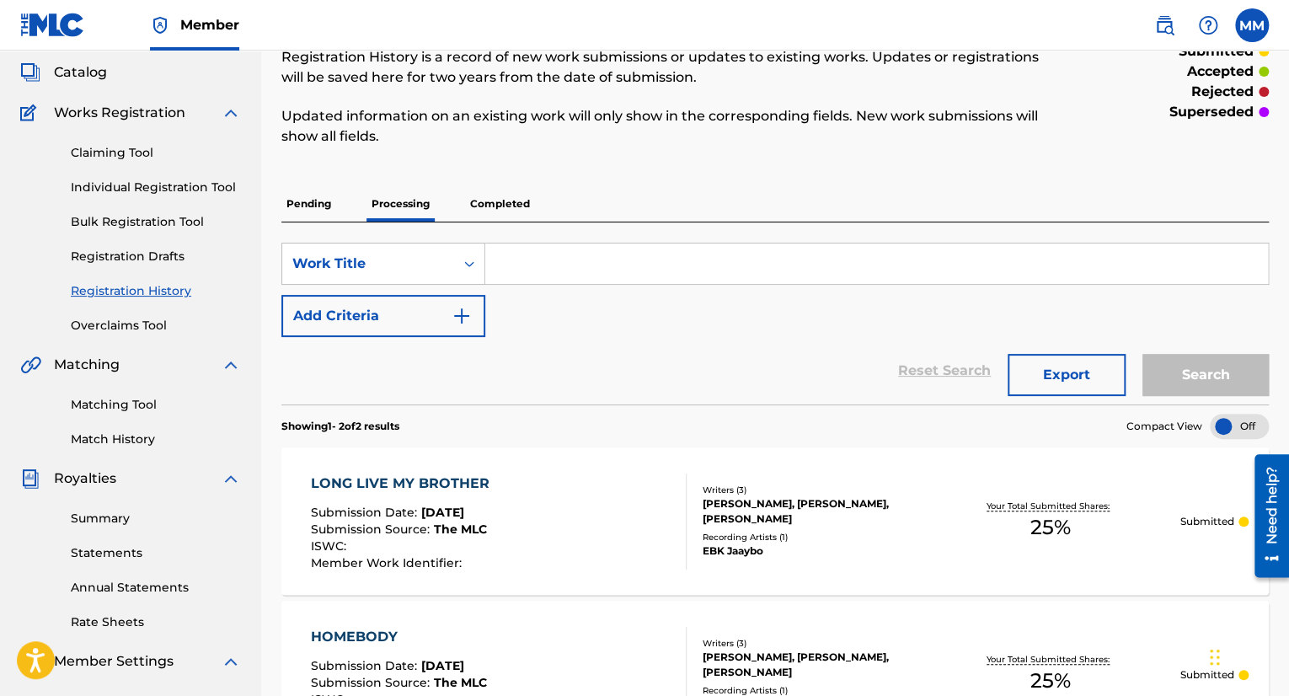
scroll to position [102, 0]
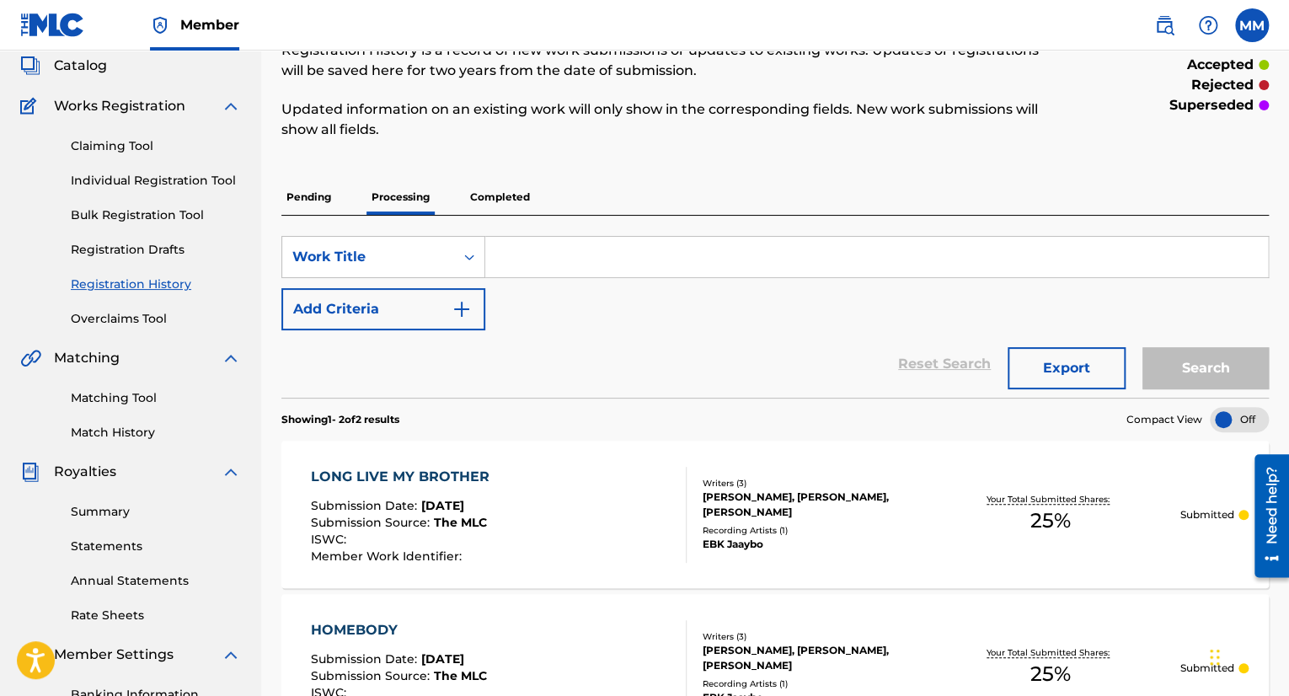
click at [502, 200] on p "Completed" at bounding box center [500, 196] width 70 height 35
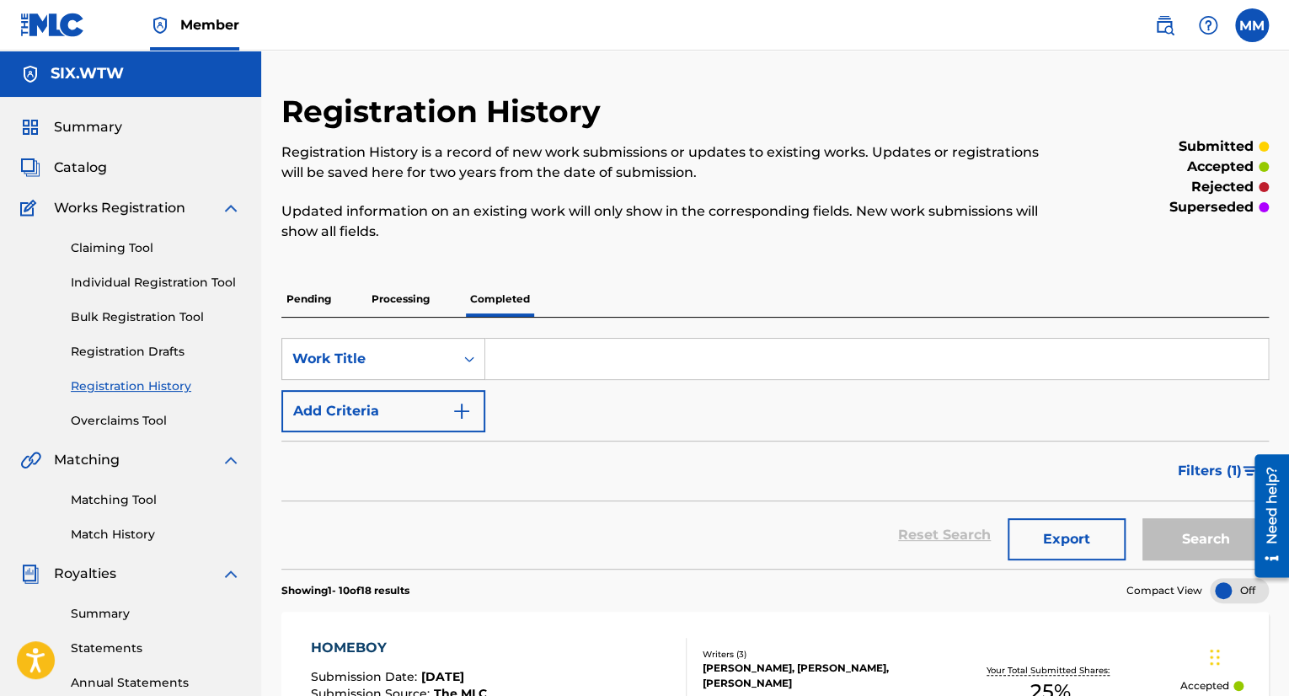
click at [1196, 473] on span "Filters ( 1 )" at bounding box center [1210, 471] width 64 height 20
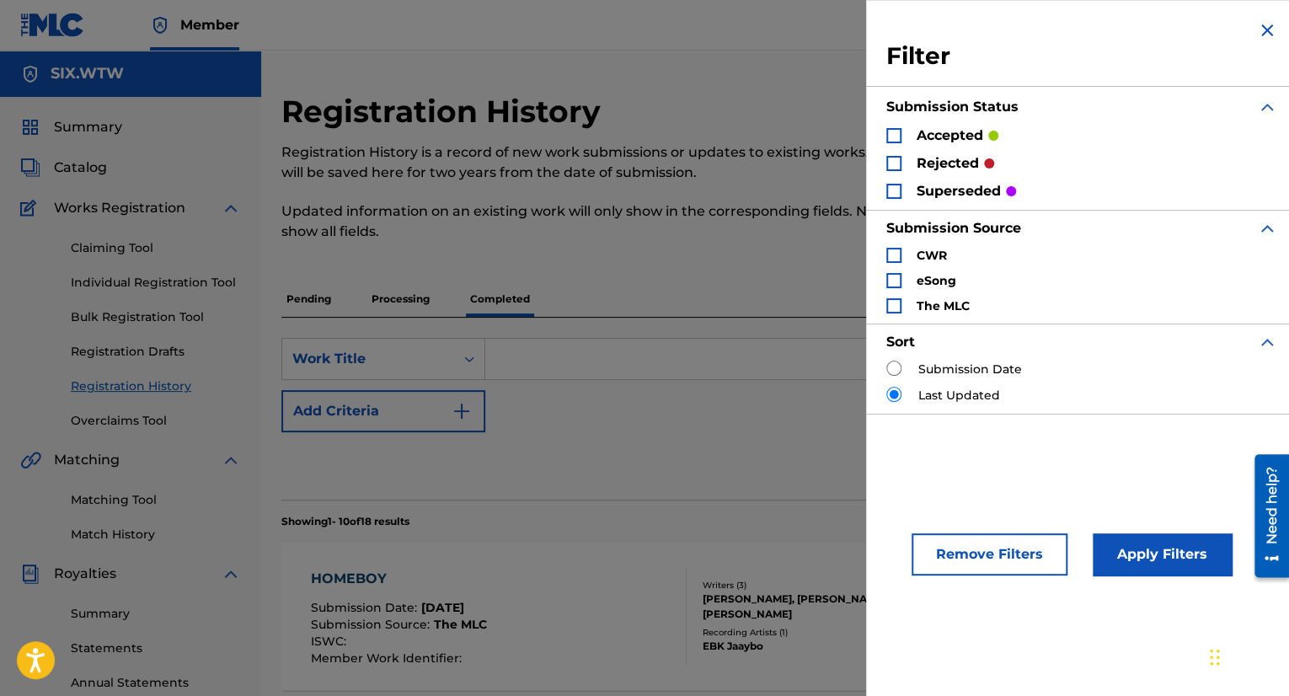
click at [1008, 186] on div "Search Form" at bounding box center [1011, 191] width 10 height 10
click at [900, 138] on div "Search Form" at bounding box center [893, 135] width 15 height 15
click at [1103, 545] on button "Apply Filters" at bounding box center [1162, 554] width 139 height 42
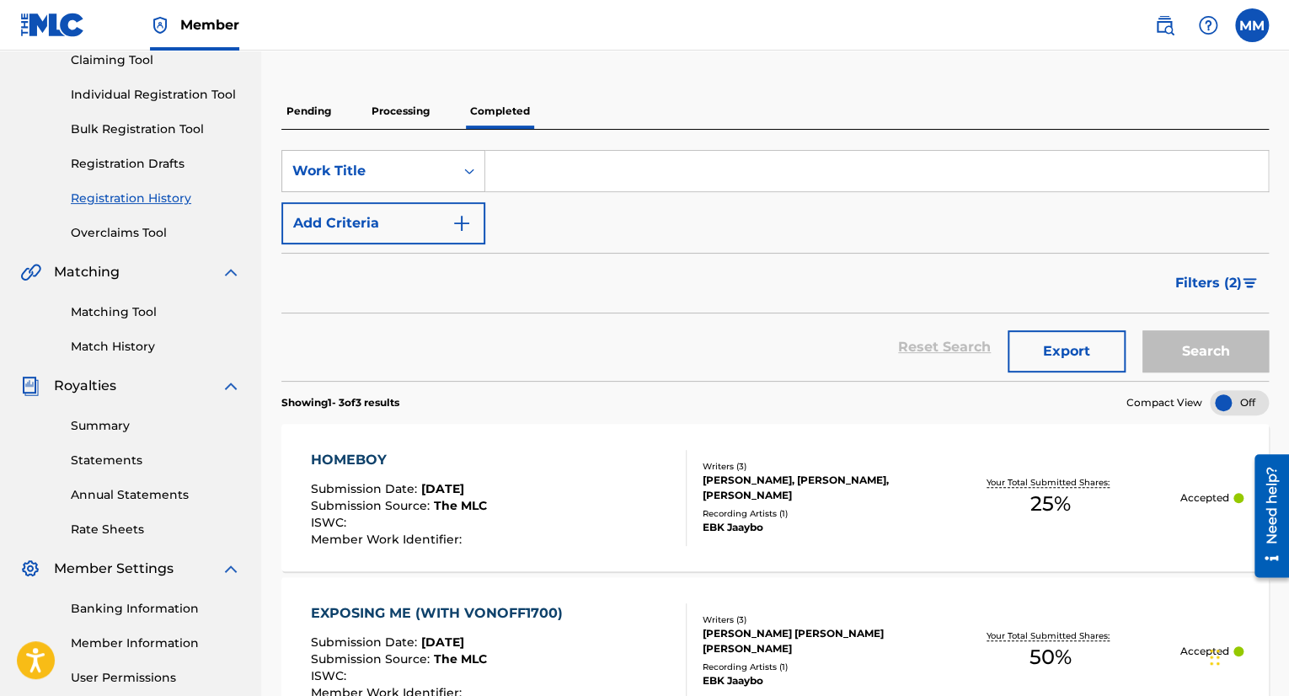
scroll to position [179, 0]
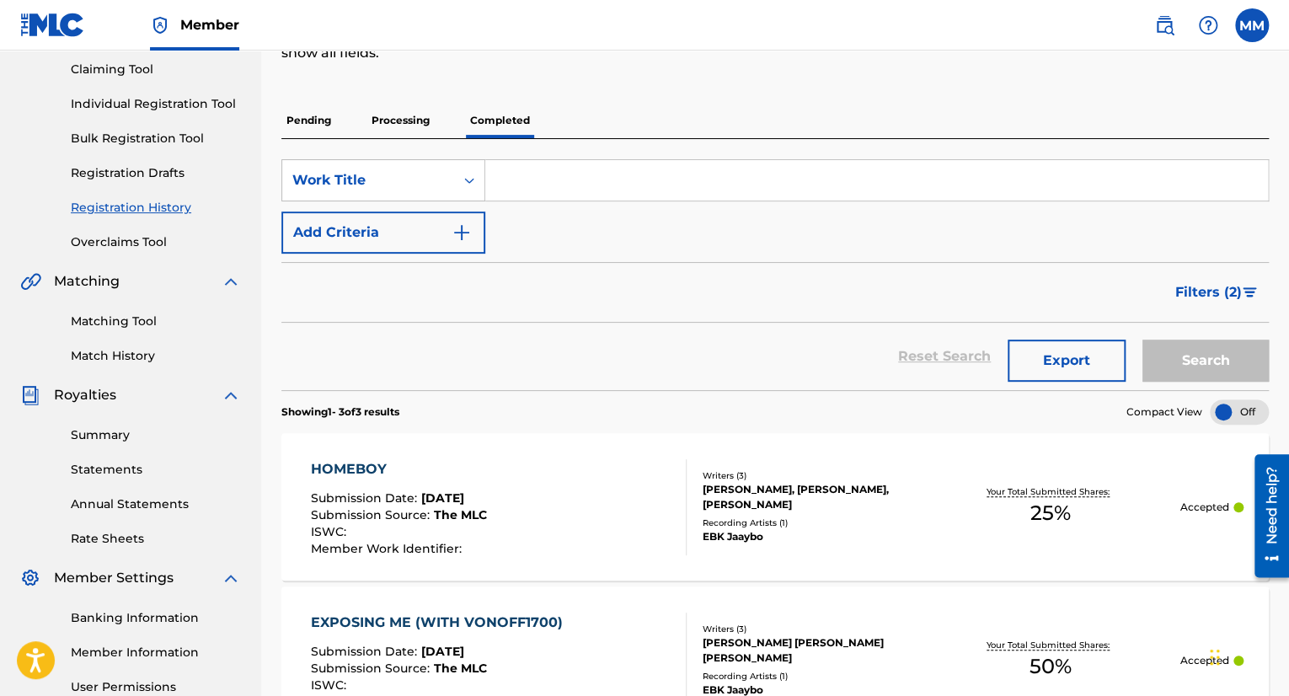
click at [1244, 292] on img "Search Form" at bounding box center [1250, 292] width 14 height 10
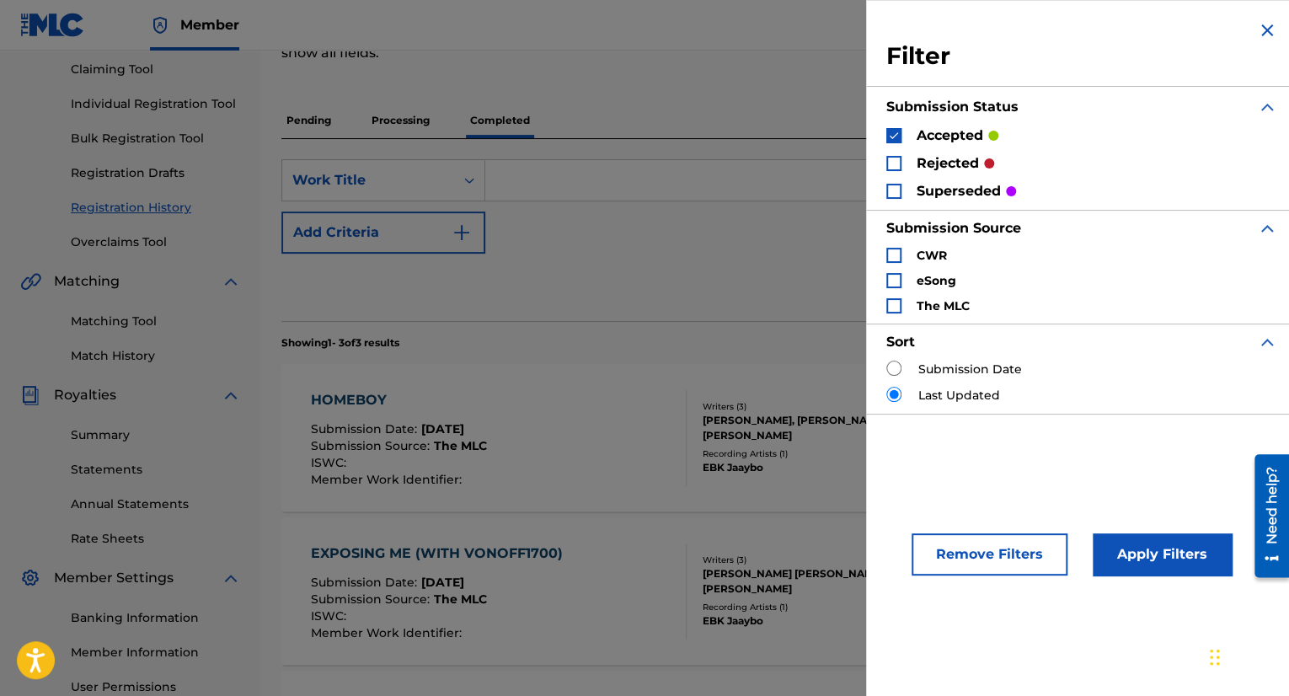
click at [895, 372] on input "Search Form" at bounding box center [893, 368] width 15 height 15
radio input "true"
click at [898, 392] on input "Search Form" at bounding box center [893, 394] width 15 height 15
radio input "true"
click at [906, 353] on div "Sort" at bounding box center [1081, 341] width 391 height 37
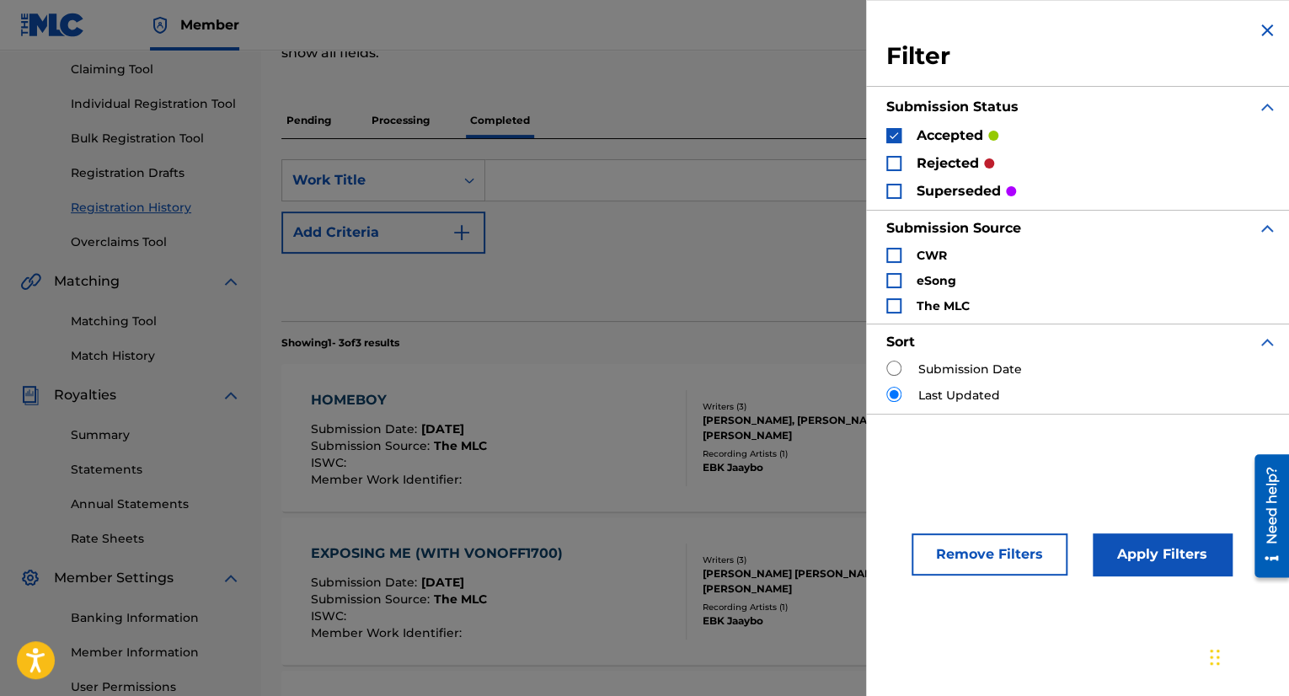
click at [914, 369] on div "Submission Date" at bounding box center [1081, 370] width 391 height 18
click at [879, 367] on div "Filter Submission Status accepted rejected superseded Submission Source CWR eSo…" at bounding box center [1081, 217] width 431 height 434
click at [886, 371] on input "Search Form" at bounding box center [893, 368] width 15 height 15
radio input "true"
click at [892, 146] on div "accepted rejected superseded" at bounding box center [1081, 163] width 391 height 75
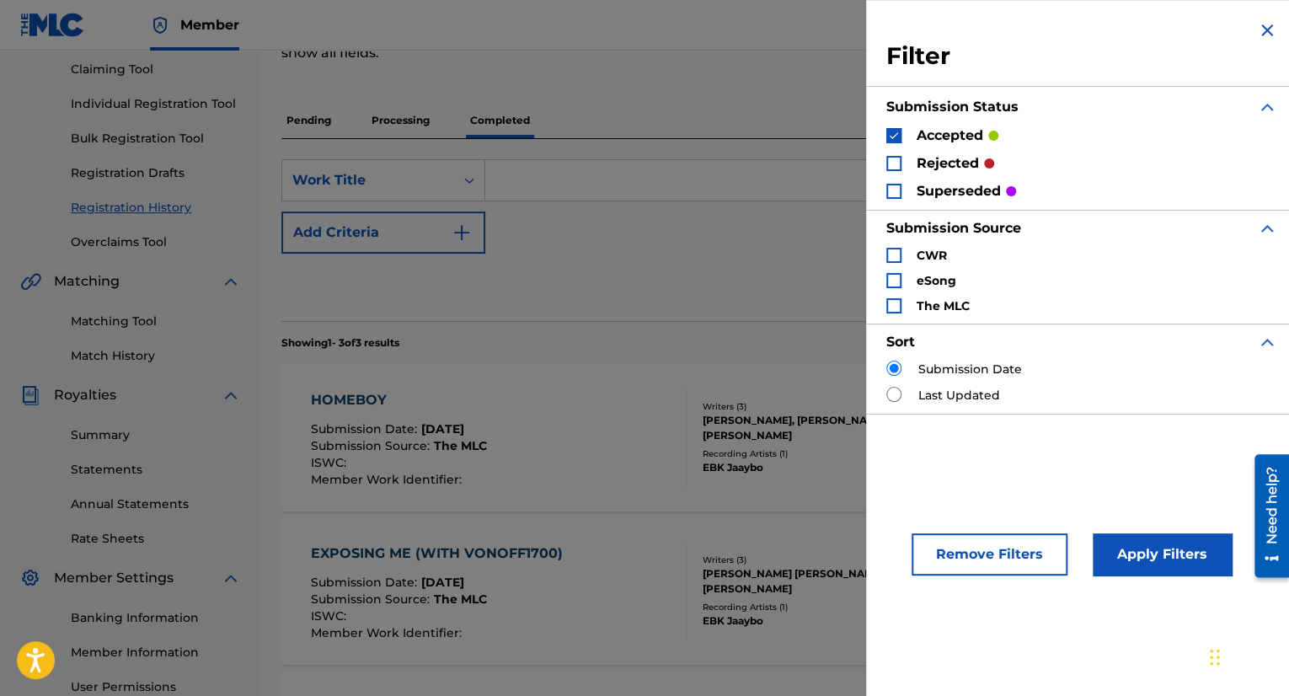
click at [894, 136] on img "Search Form" at bounding box center [894, 136] width 12 height 12
click at [1169, 553] on button "Apply Filters" at bounding box center [1162, 554] width 139 height 42
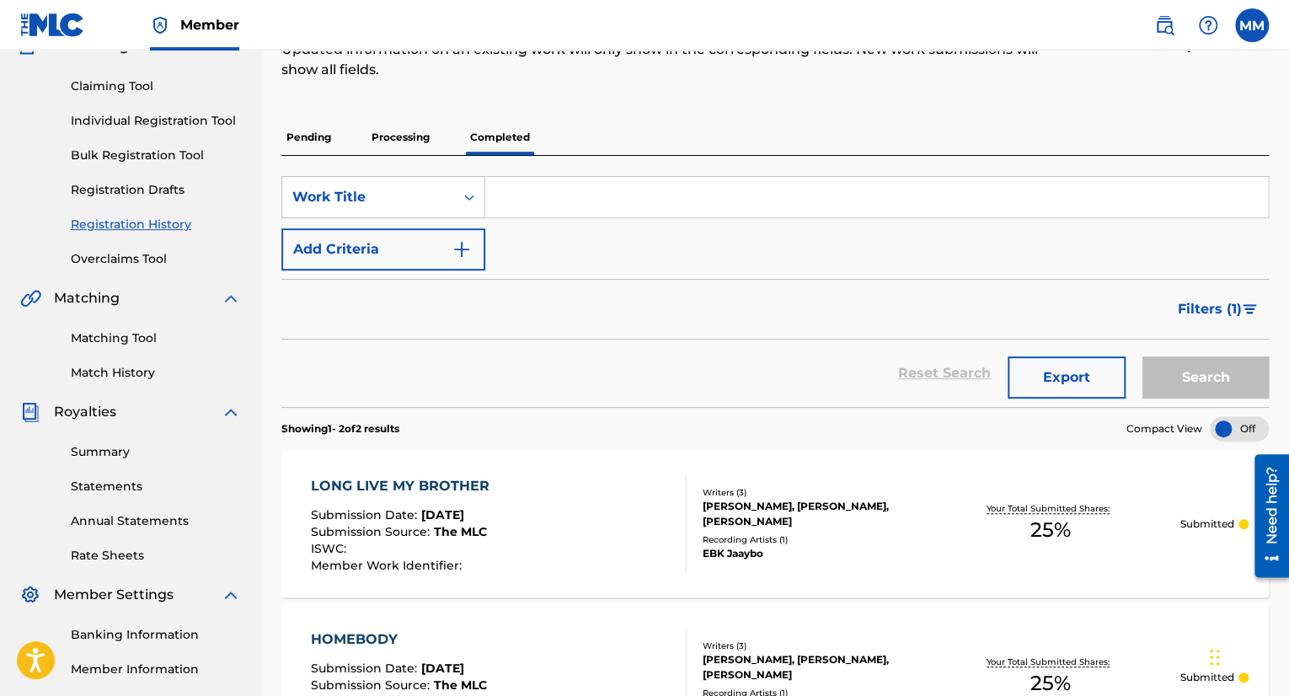
scroll to position [162, 0]
click at [1227, 311] on span "Filters ( 1 )" at bounding box center [1210, 309] width 64 height 20
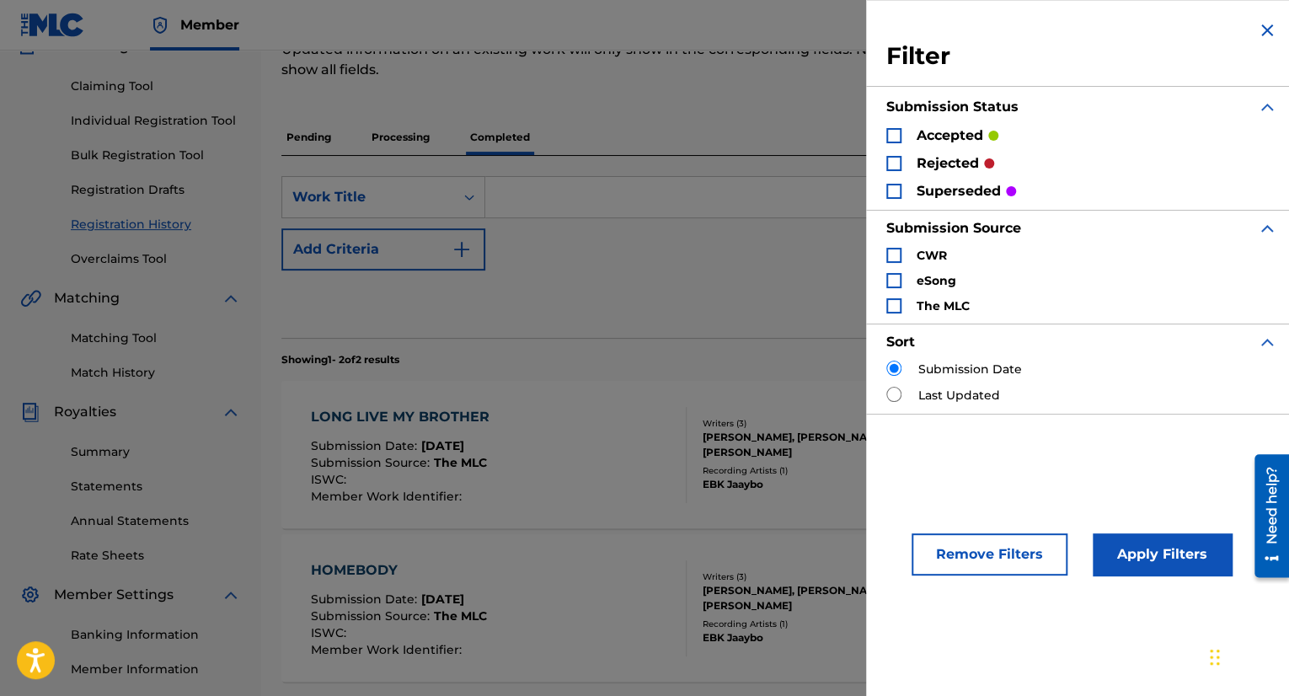
click at [1026, 551] on button "Remove Filters" at bounding box center [989, 554] width 156 height 42
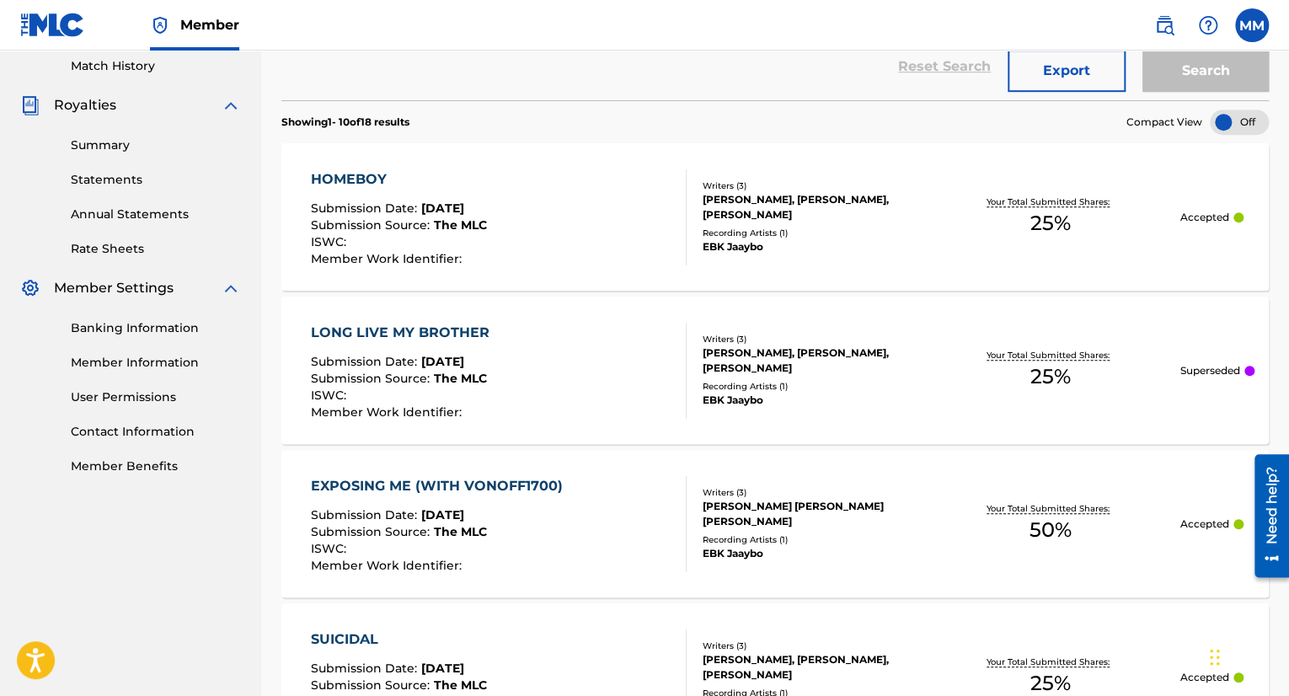
scroll to position [452, 0]
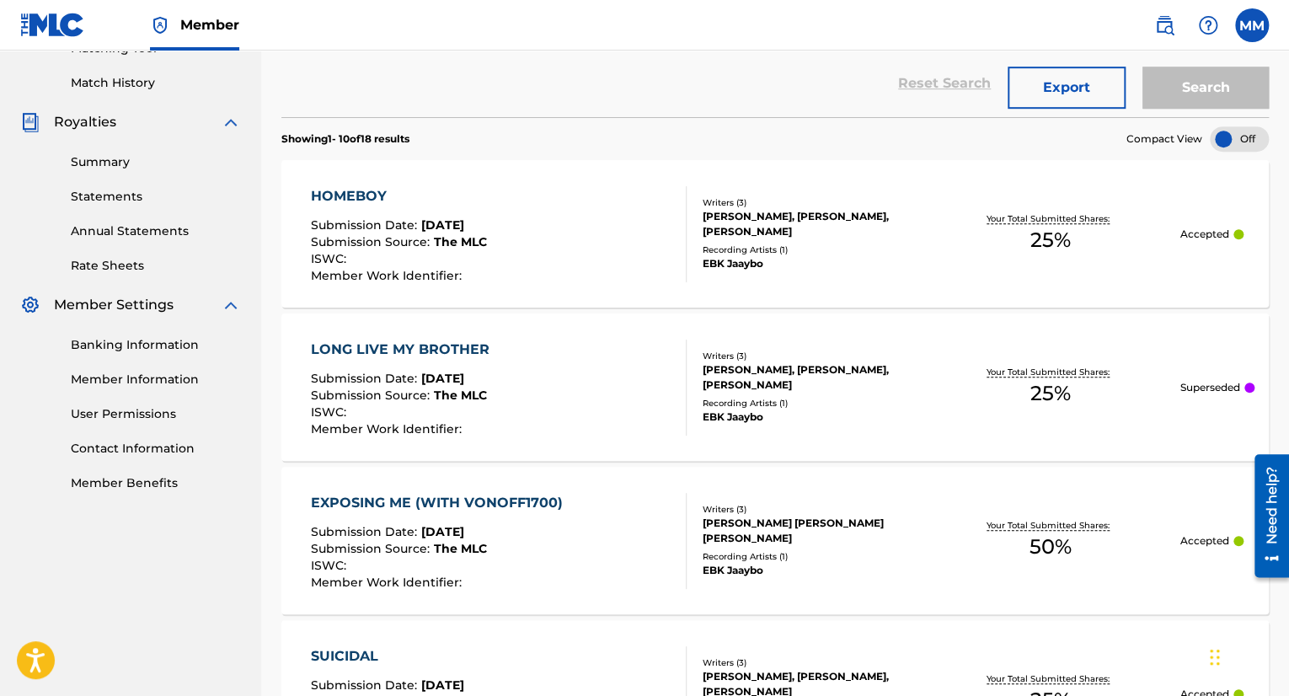
click at [1243, 388] on div "Superseded" at bounding box center [1216, 387] width 75 height 15
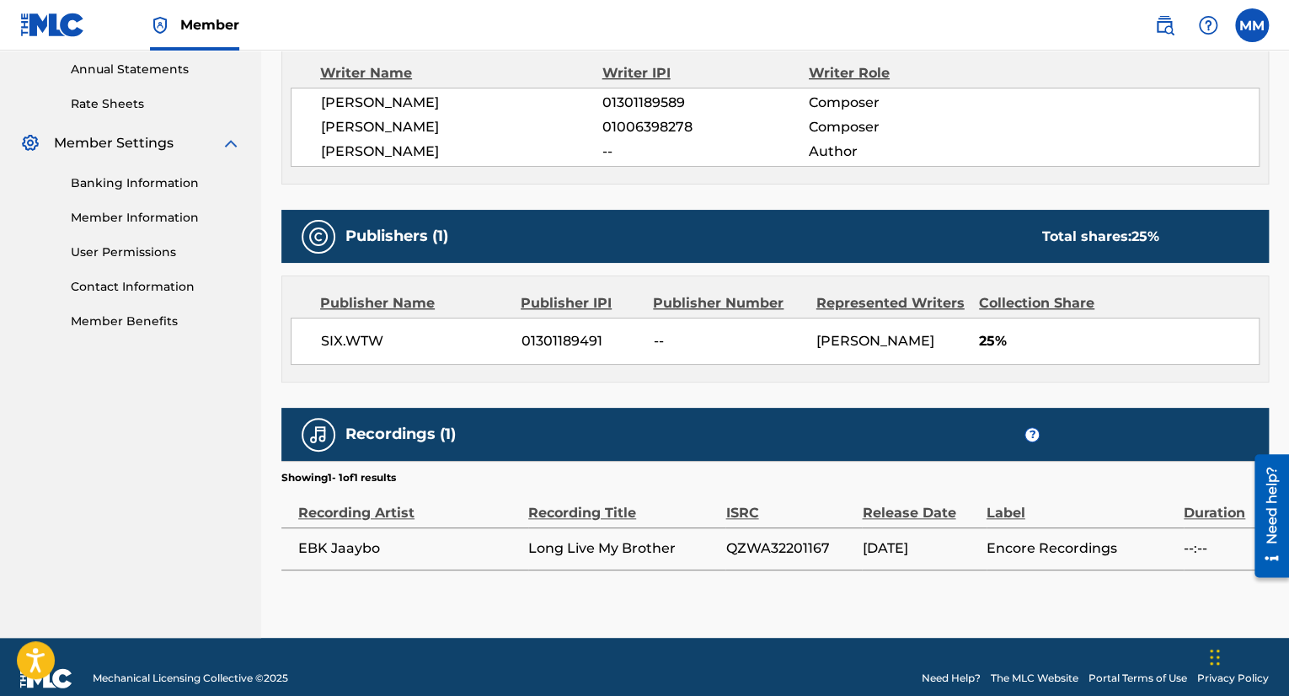
scroll to position [633, 0]
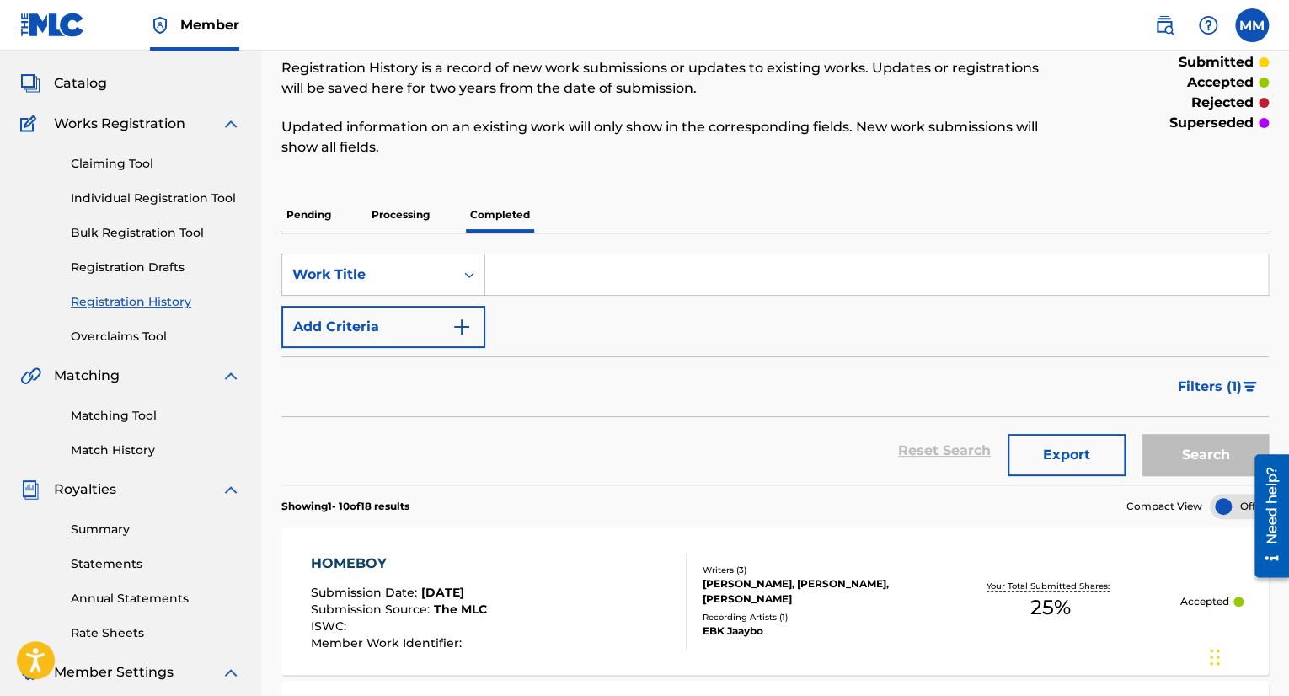
scroll to position [88, 0]
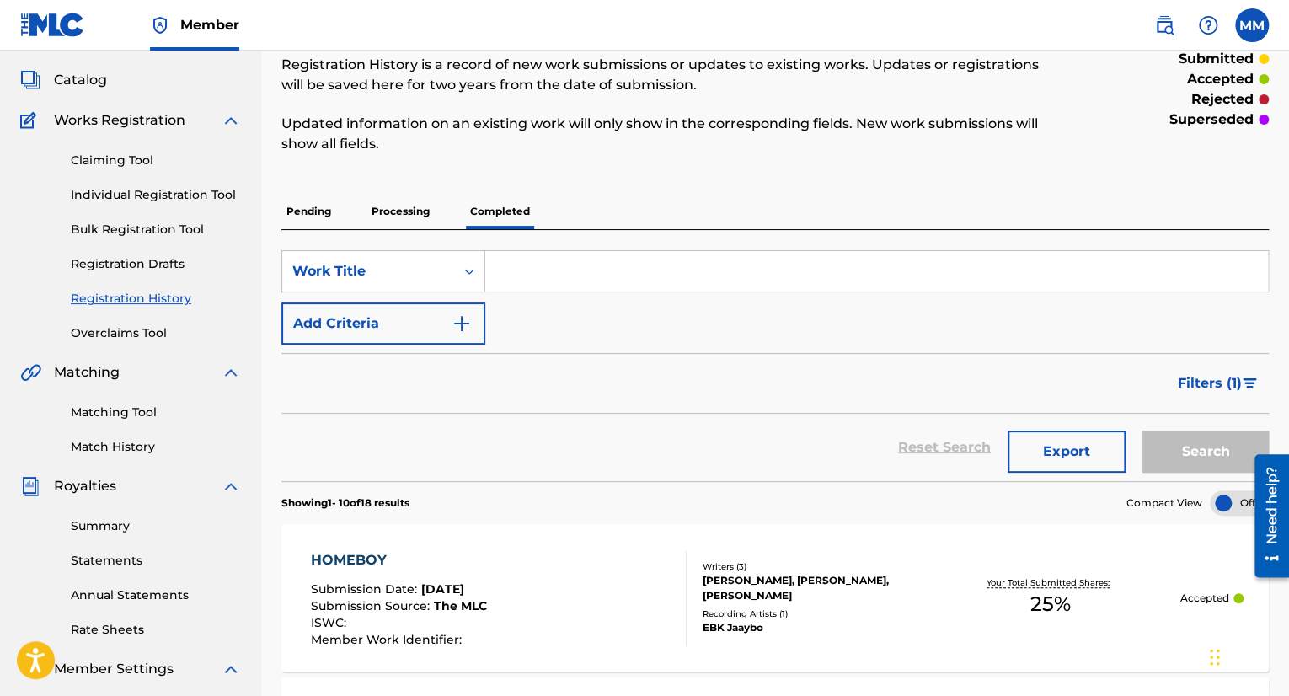
click at [370, 213] on p "Processing" at bounding box center [400, 211] width 68 height 35
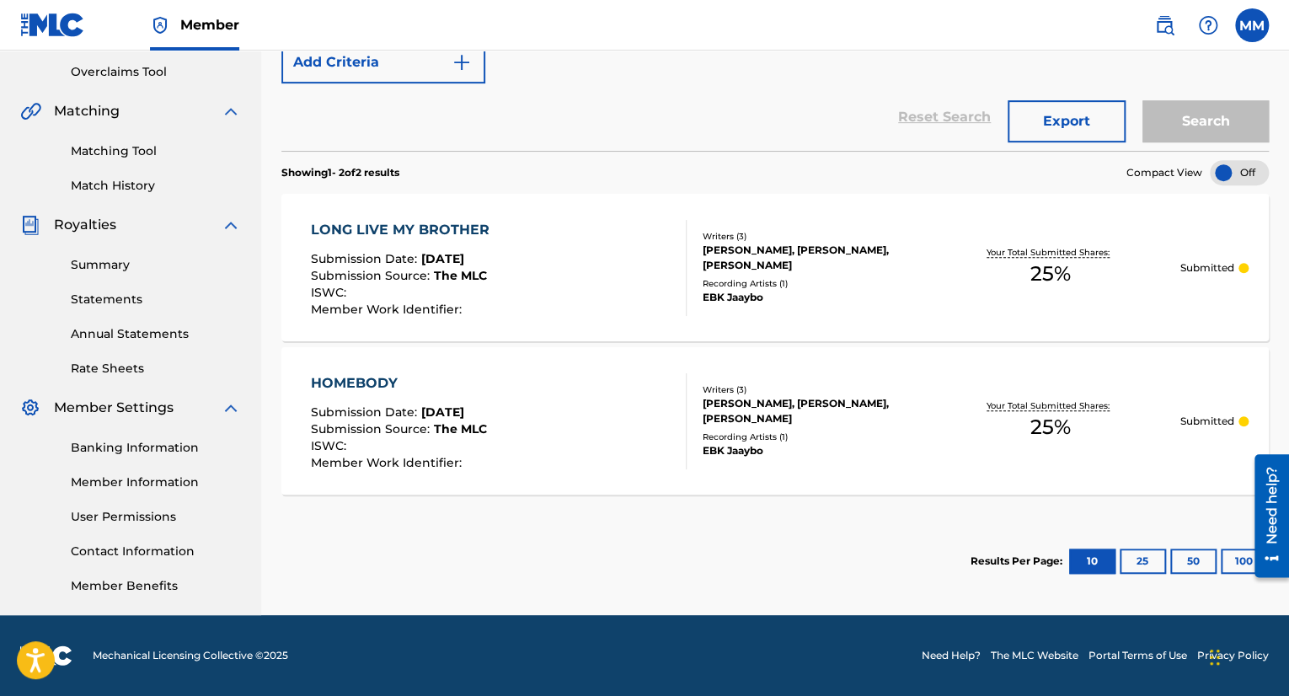
scroll to position [348, 0]
click at [860, 454] on div "EBK Jaaybo" at bounding box center [812, 451] width 218 height 15
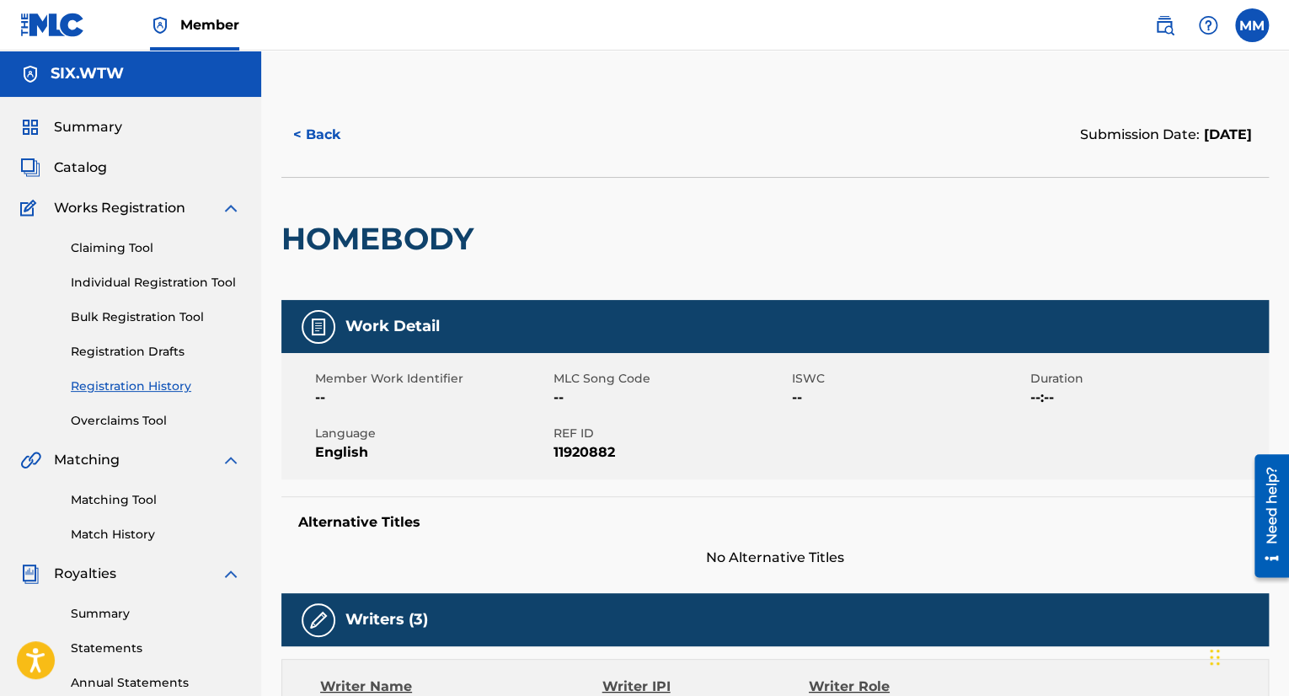
click at [849, 453] on div "Member Work Identifier -- MLC Song Code -- ISWC -- Duration --:-- Language Engl…" at bounding box center [774, 416] width 987 height 126
click at [286, 151] on div "< Back" at bounding box center [528, 135] width 494 height 42
click at [331, 142] on button "< Back" at bounding box center [331, 135] width 101 height 42
